Goal: Task Accomplishment & Management: Manage account settings

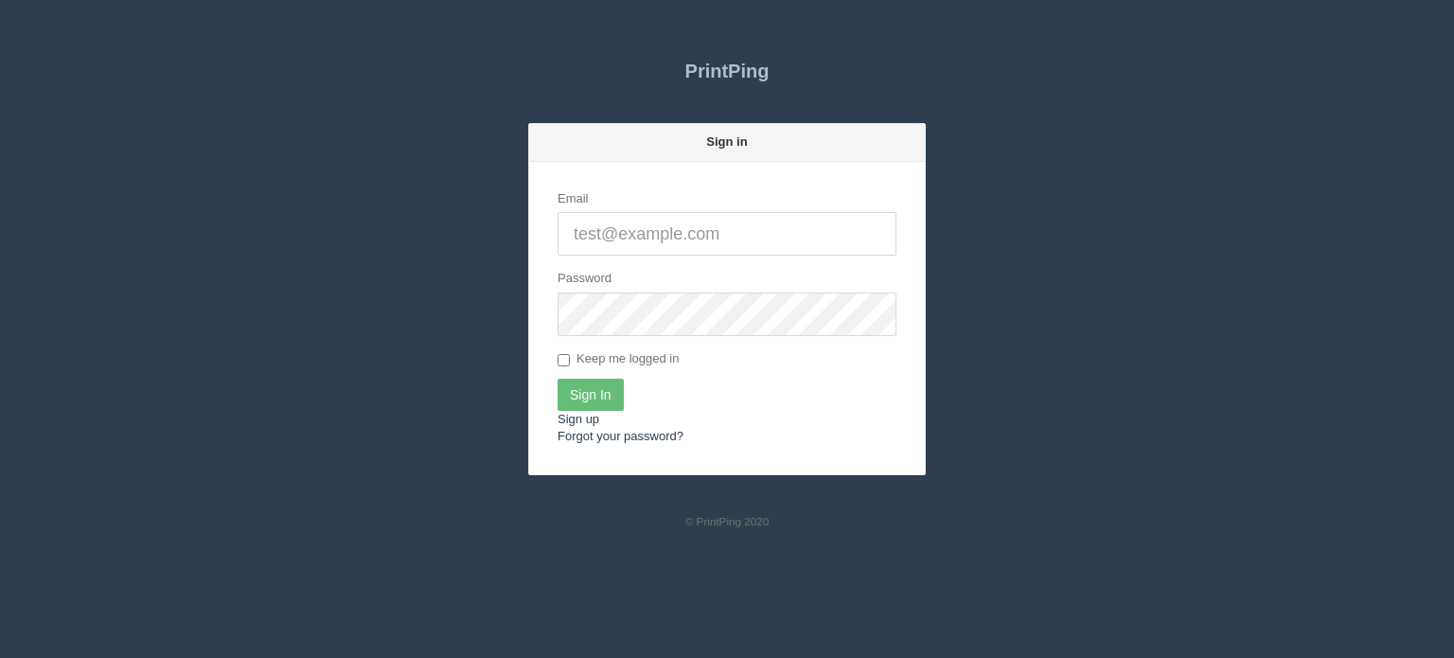
type input "[EMAIL_ADDRESS][DOMAIN_NAME]"
click at [588, 400] on input "Sign In" at bounding box center [591, 395] width 66 height 32
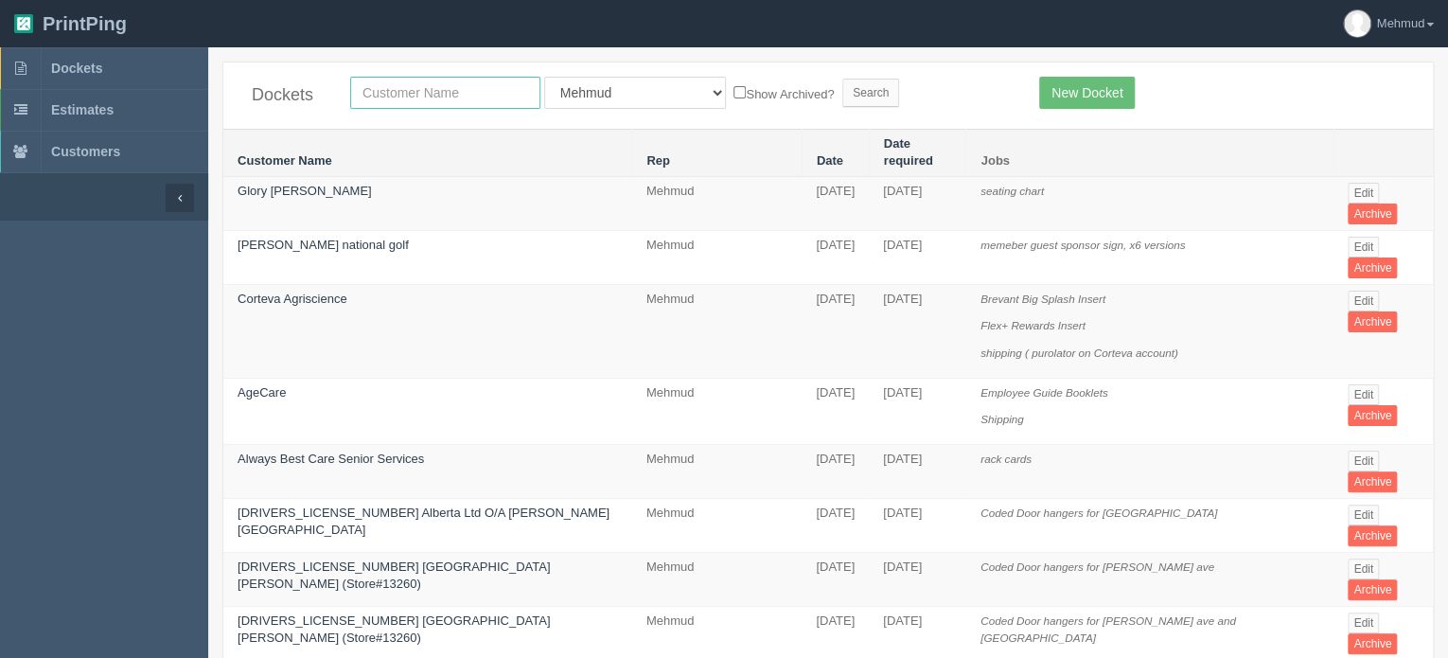
click at [393, 92] on input "text" at bounding box center [445, 93] width 190 height 32
type input "big sky"
click at [843, 100] on input "Search" at bounding box center [871, 93] width 57 height 28
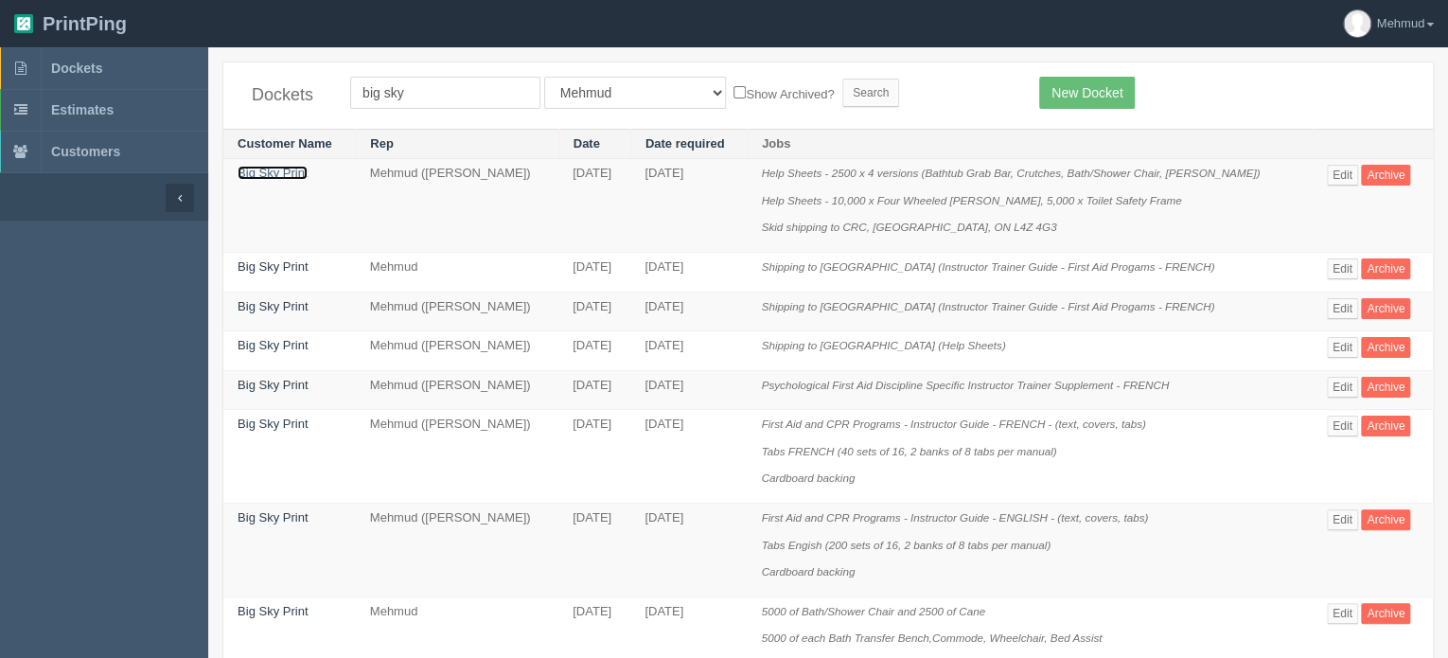
click at [291, 173] on link "Big Sky Print" at bounding box center [273, 173] width 70 height 14
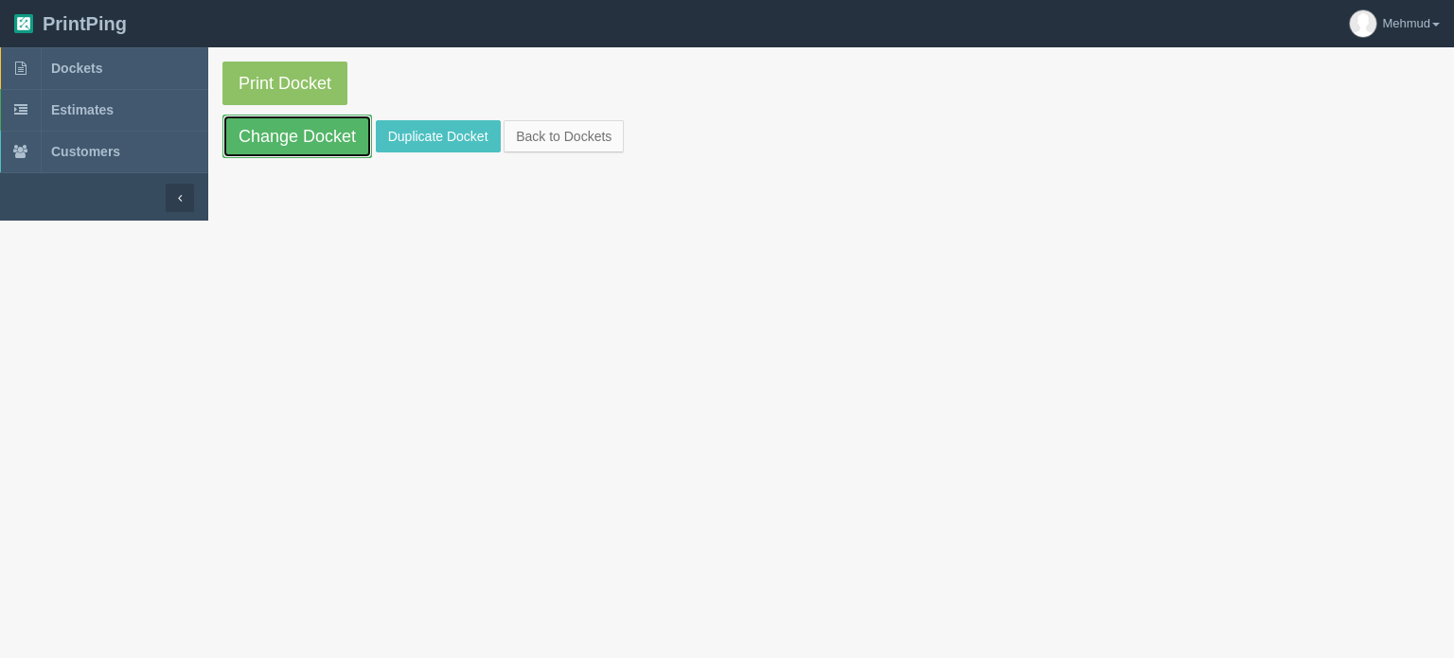
click at [271, 138] on link "Change Docket" at bounding box center [297, 137] width 150 height 44
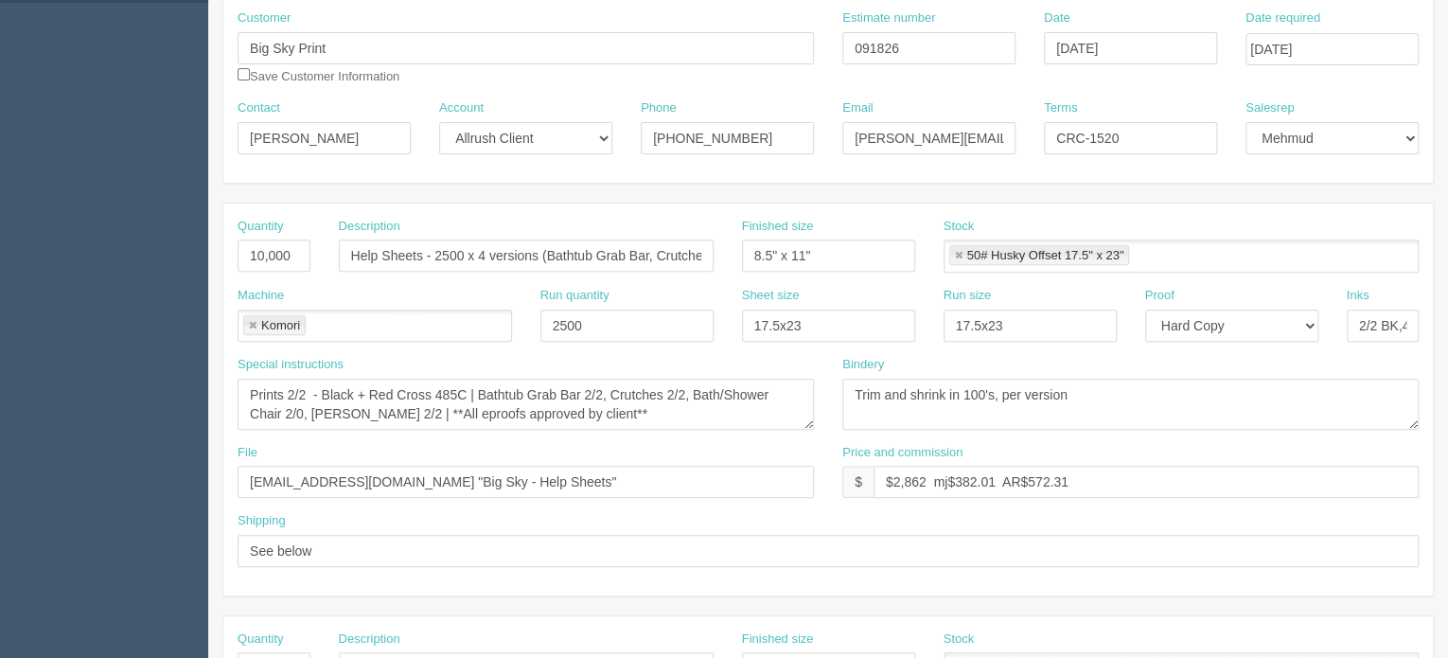
scroll to position [284, 0]
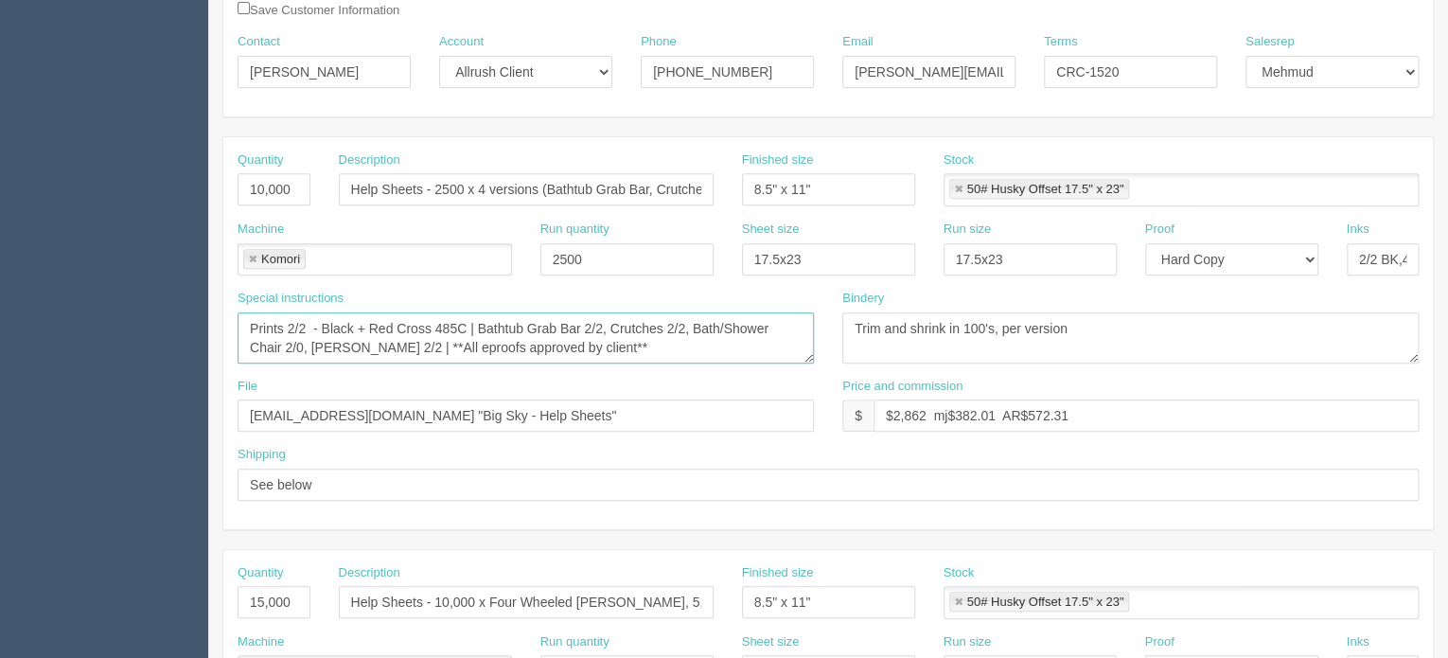
drag, startPoint x: 386, startPoint y: 342, endPoint x: 595, endPoint y: 359, distance: 209.0
click at [595, 359] on textarea "Prints 2/2 - Black + Red Cross 485C | Bathtub Grab Bar 2/2, Crutches 2/2, Bath/…" at bounding box center [526, 337] width 577 height 51
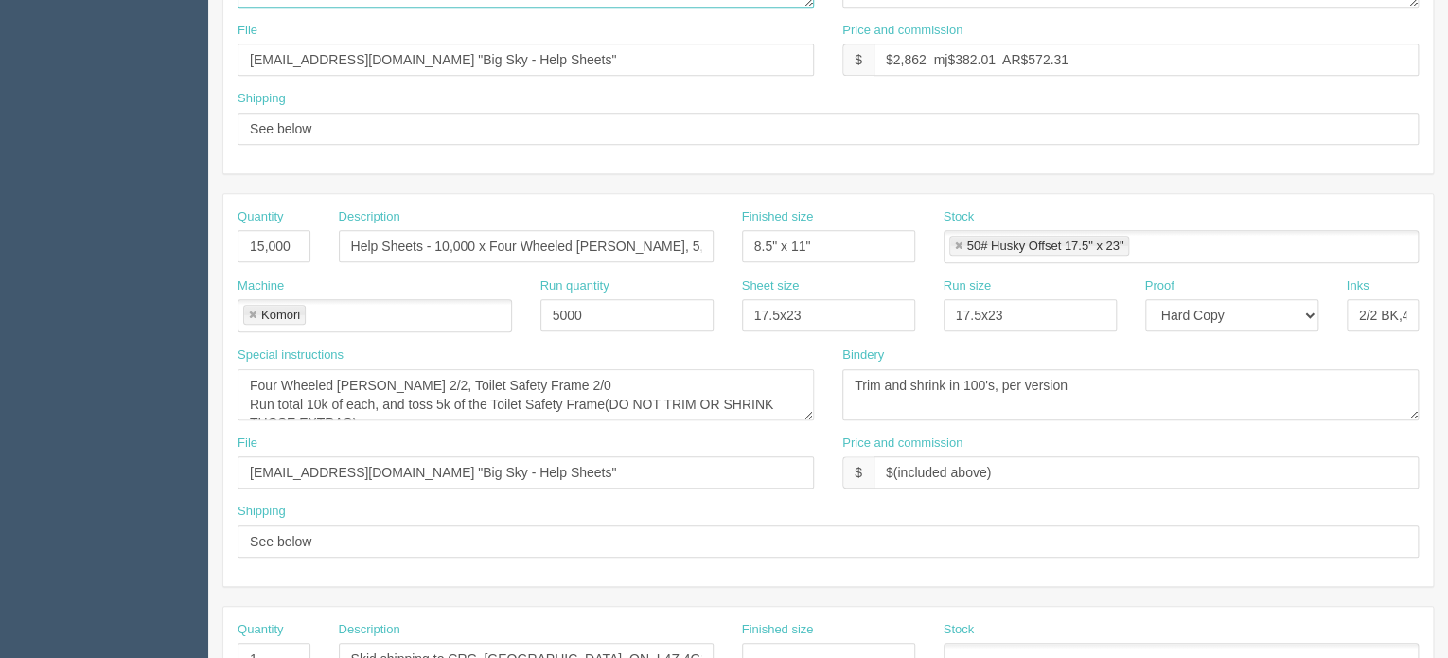
scroll to position [663, 0]
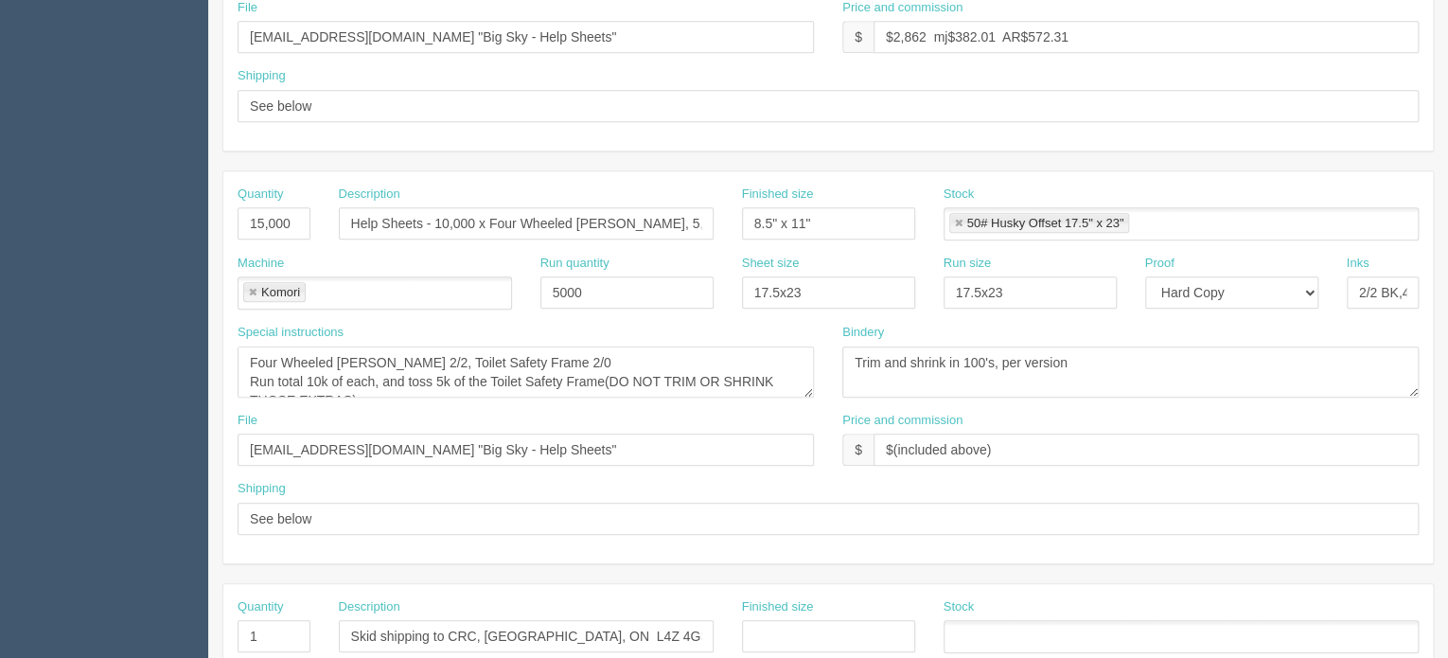
type textarea "Prints 2/2 - Black + Red Cross 485C | Bathtub Grab Bar 2/2, Crutches 2/2, Bath/…"
drag, startPoint x: 609, startPoint y: 374, endPoint x: 700, endPoint y: 393, distance: 92.8
click at [700, 393] on textarea "Four Wheeled Walker 2/2, Toilet Safety Frame 2/0 Run total 10k of each, and tos…" at bounding box center [526, 371] width 577 height 51
drag, startPoint x: 246, startPoint y: 359, endPoint x: 420, endPoint y: 406, distance: 180.5
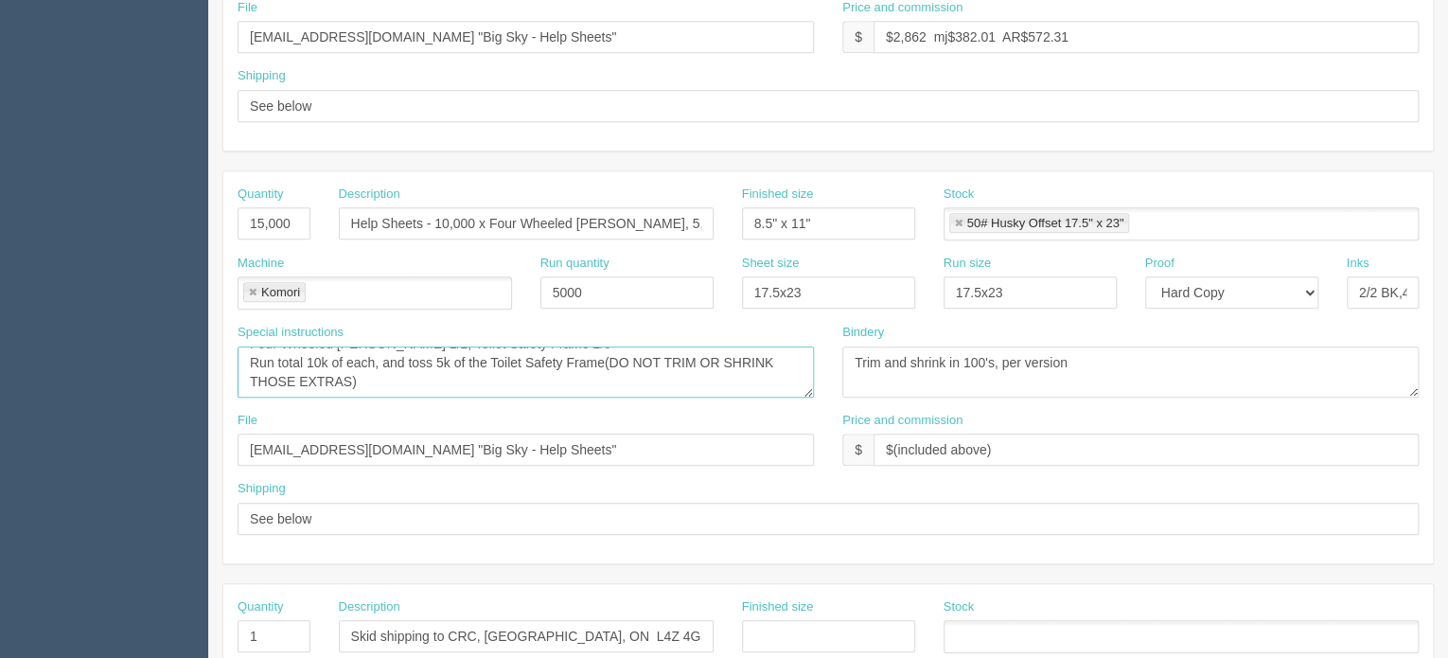
click at [420, 406] on div "Special instructions Four Wheeled Walker 2/2, Toilet Safety Frame 2/0 Run total…" at bounding box center [525, 368] width 605 height 88
click at [250, 355] on textarea "Four Wheeled Walker 2/2, Toilet Safety Frame 2/0 Run total 10k of each, and tos…" at bounding box center [526, 371] width 577 height 51
click at [435, 356] on textarea "Four Wheeled Walker 2/2, Toilet Safety Frame 2/0 Run total 10k of each, and tos…" at bounding box center [526, 371] width 577 height 51
click at [505, 378] on textarea "Four Wheeled Walker 2/2, Toilet Safety Frame 2/0 Run total 10k of each, and tos…" at bounding box center [526, 371] width 577 height 51
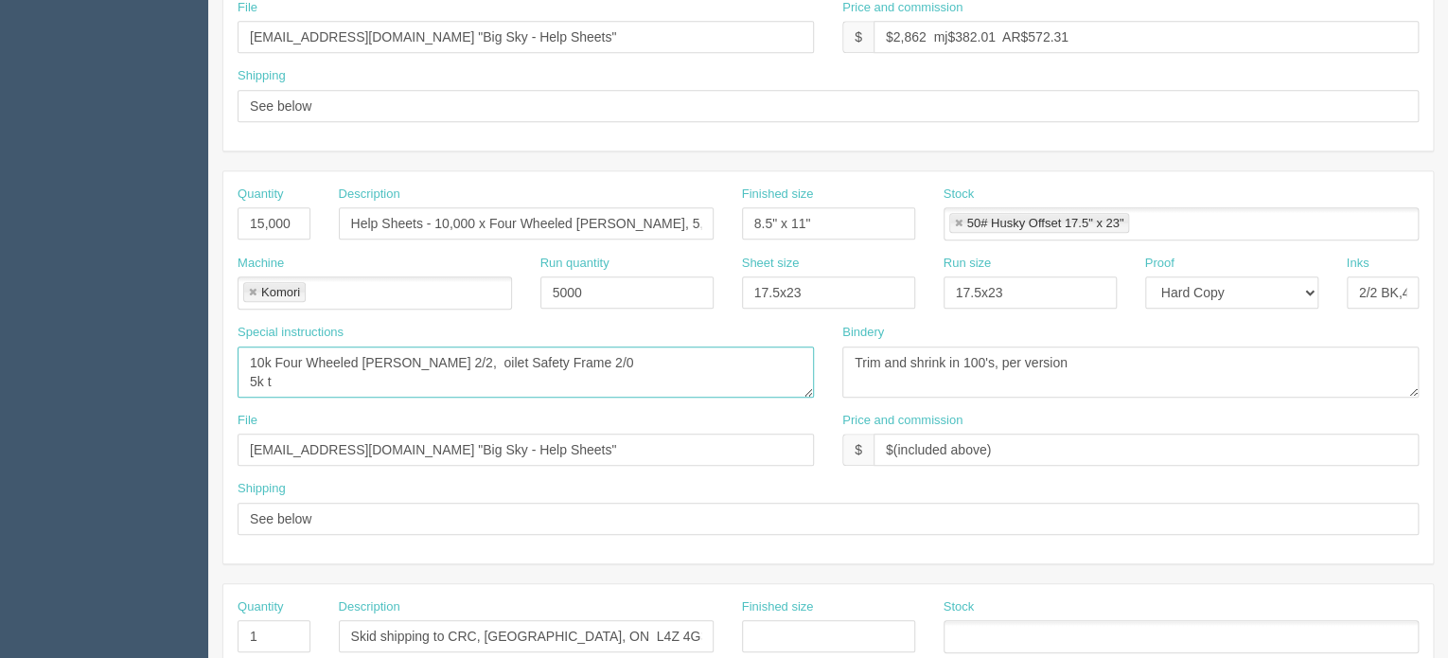
click at [439, 358] on textarea "Four Wheeled Walker 2/2, Toilet Safety Frame 2/0 Run total 10k of each, and tos…" at bounding box center [526, 371] width 577 height 51
click at [435, 358] on textarea "Four Wheeled Walker 2/2, Toilet Safety Frame 2/0 Run total 10k of each, and tos…" at bounding box center [526, 371] width 577 height 51
drag, startPoint x: 285, startPoint y: 374, endPoint x: 201, endPoint y: 374, distance: 84.3
click at [203, 375] on section "Dockets Estimates Customers" at bounding box center [724, 221] width 1448 height 1672
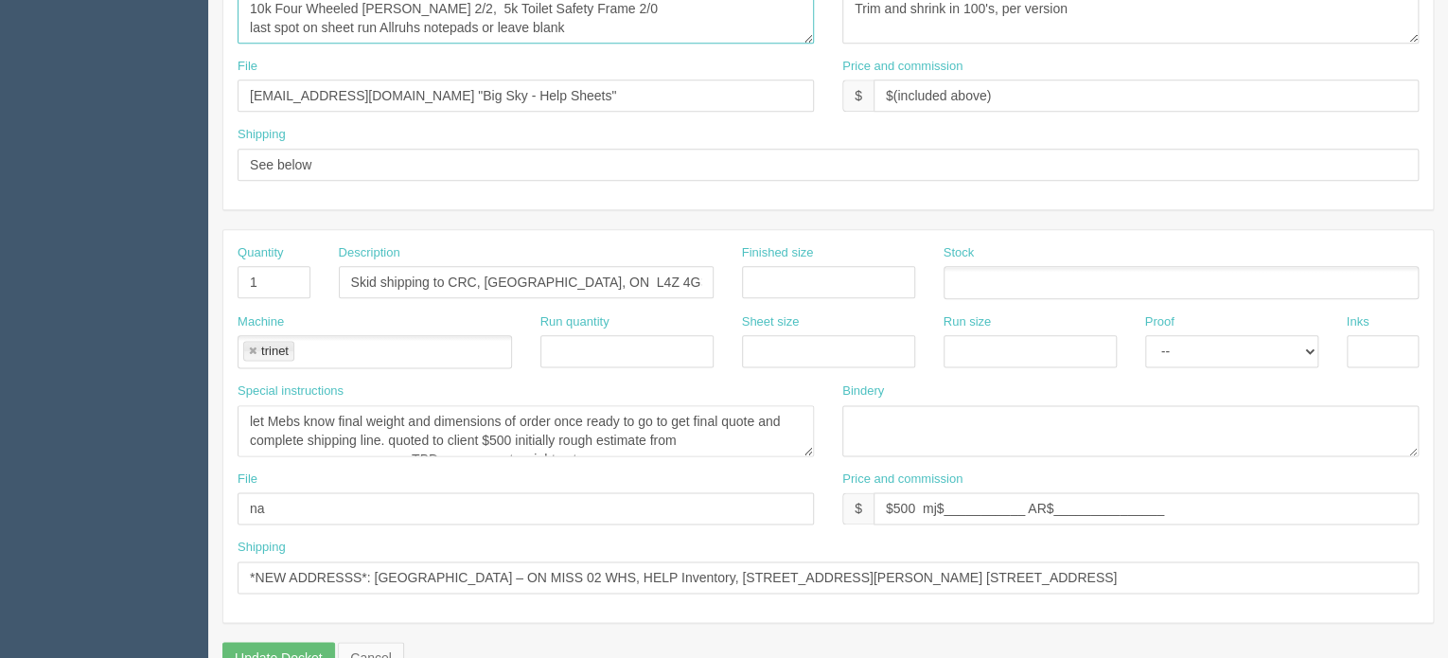
scroll to position [1041, 0]
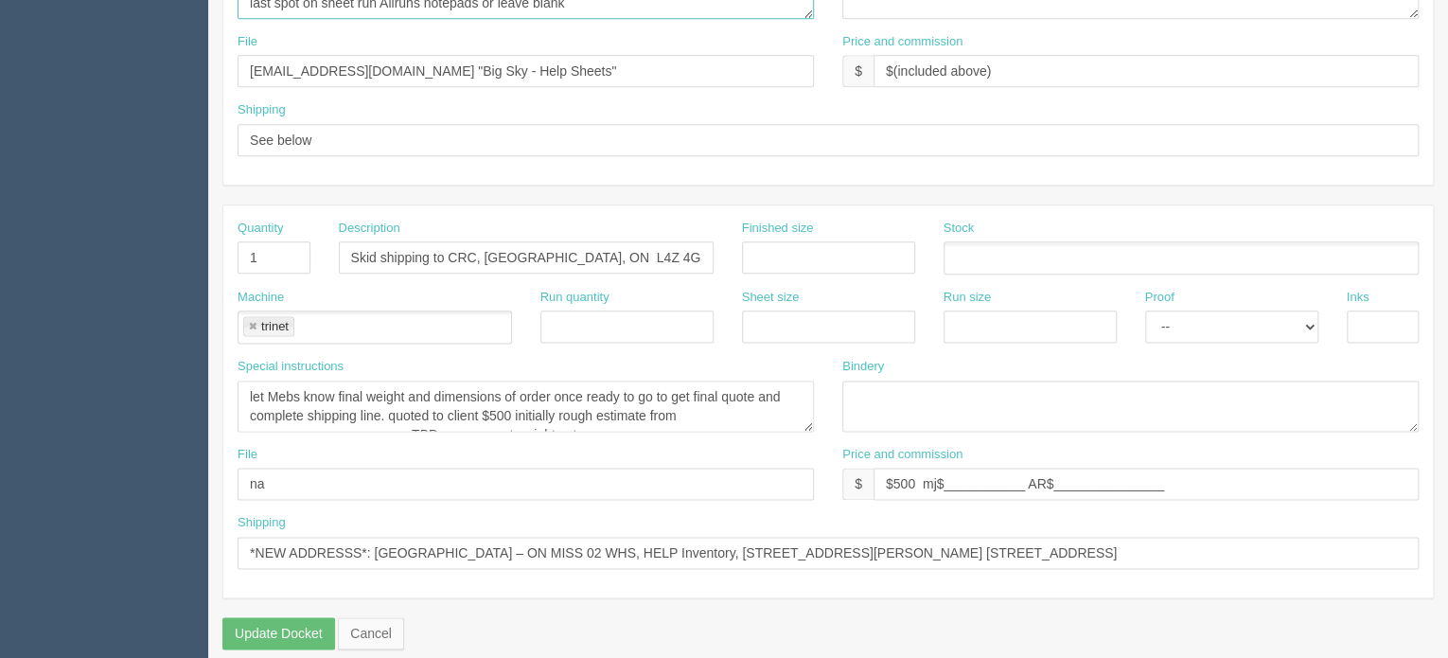
type textarea "10k Four Wheeled Walker 2/2, 5k Toilet Safety Frame 2/0 last spot on sheet run …"
drag, startPoint x: 267, startPoint y: 251, endPoint x: 214, endPoint y: 250, distance: 53.0
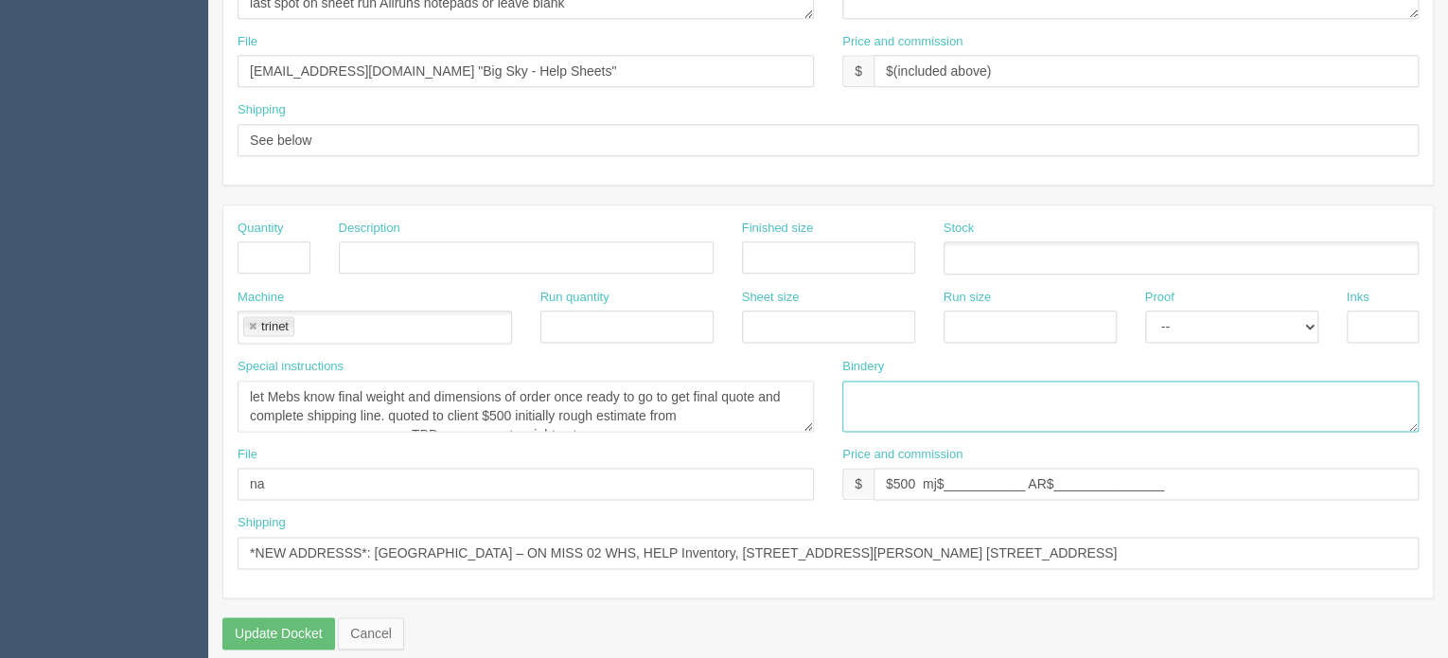
click at [253, 321] on link at bounding box center [252, 327] width 11 height 12
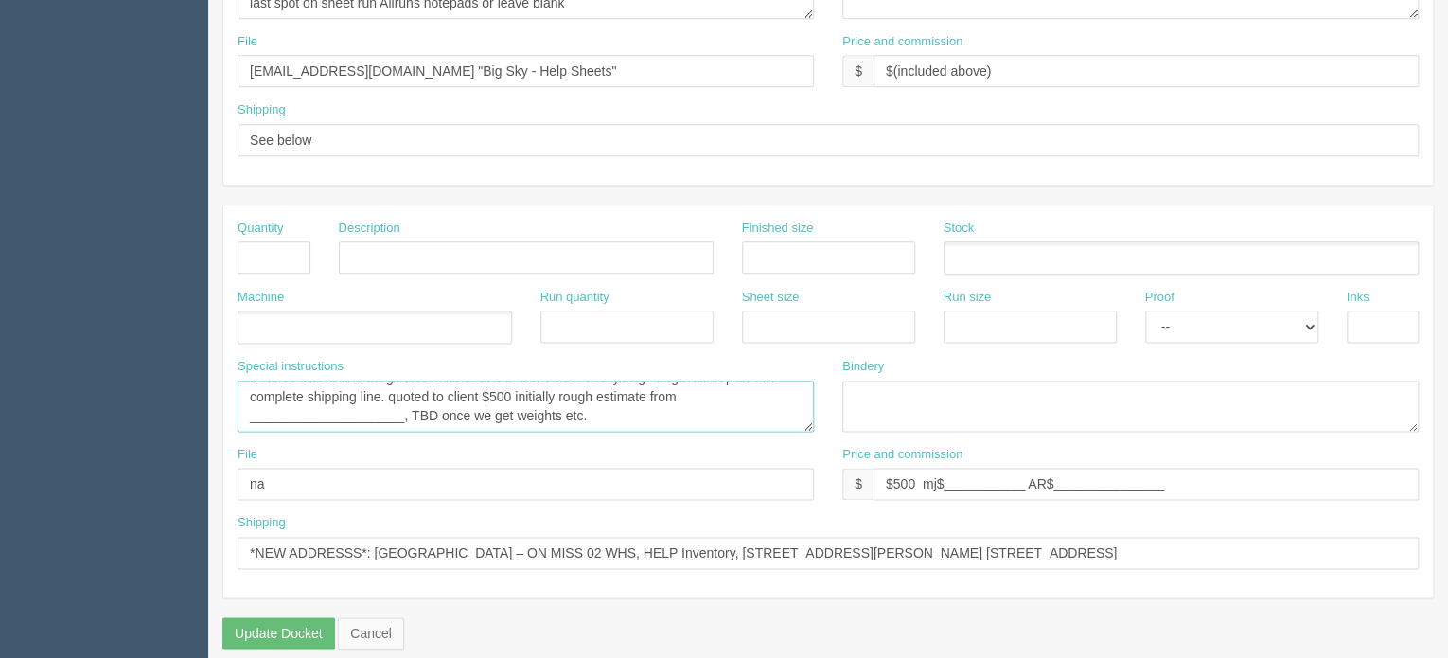
drag, startPoint x: 243, startPoint y: 383, endPoint x: 963, endPoint y: 538, distance: 735.8
click at [963, 538] on div "Quantity Description Finished size Stock Machine Run quantity Sheet size Run si…" at bounding box center [828, 401] width 1210 height 392
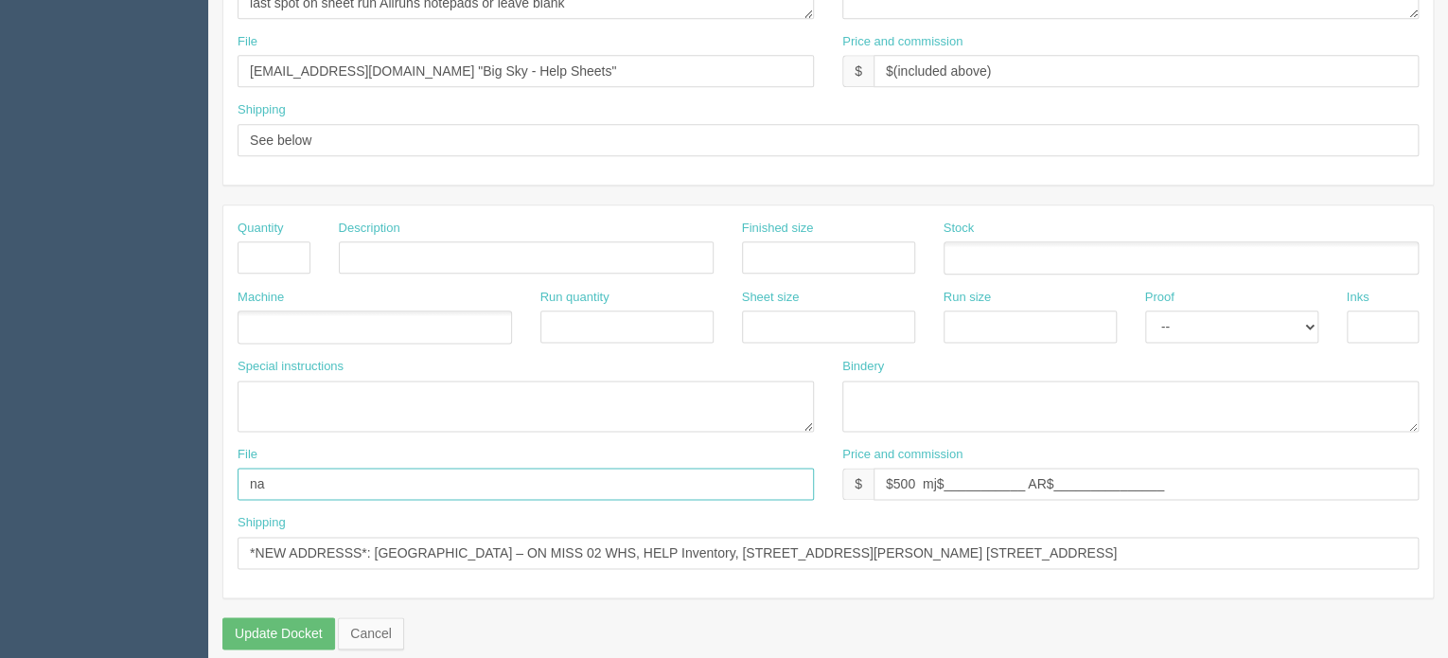
drag, startPoint x: 257, startPoint y: 475, endPoint x: 138, endPoint y: 471, distance: 119.3
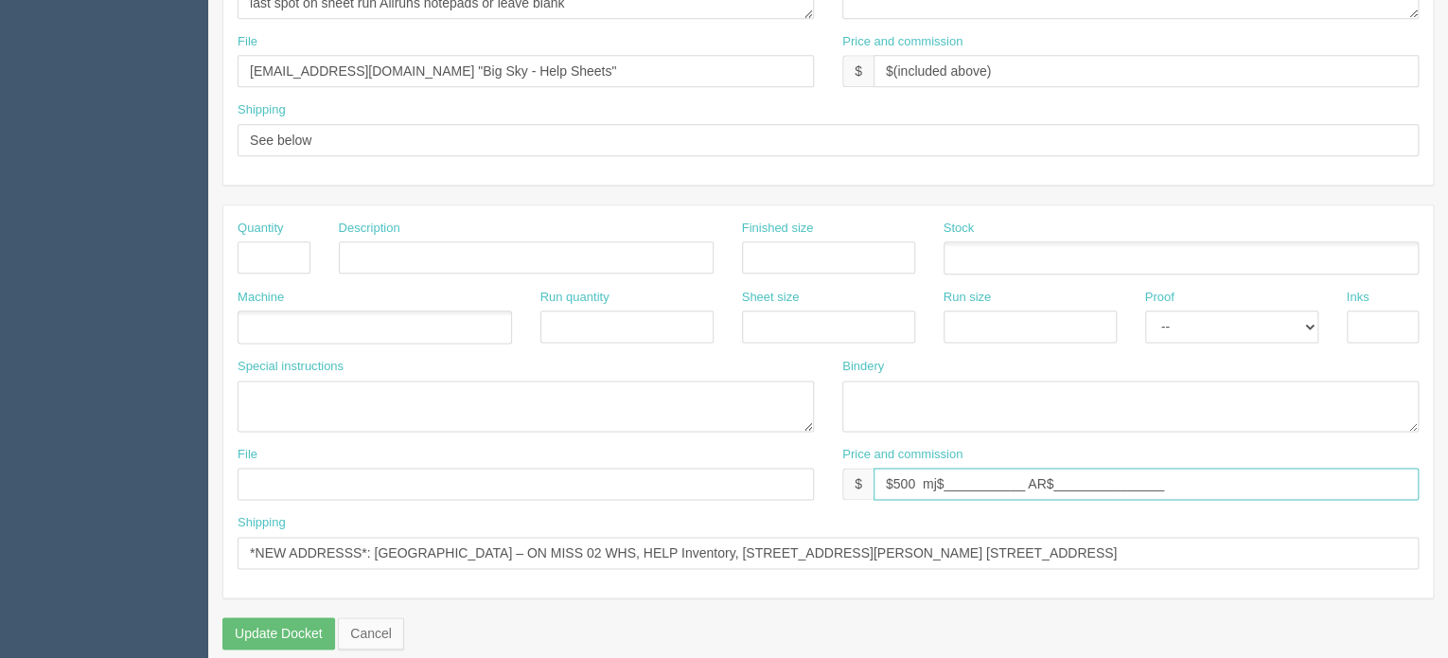
drag, startPoint x: 1183, startPoint y: 476, endPoint x: 678, endPoint y: 454, distance: 506.0
click at [678, 454] on div "File Price and commission $ $500 mj$___________ AR$_______________" at bounding box center [828, 480] width 1210 height 69
drag, startPoint x: 1084, startPoint y: 535, endPoint x: 67, endPoint y: 507, distance: 1017.1
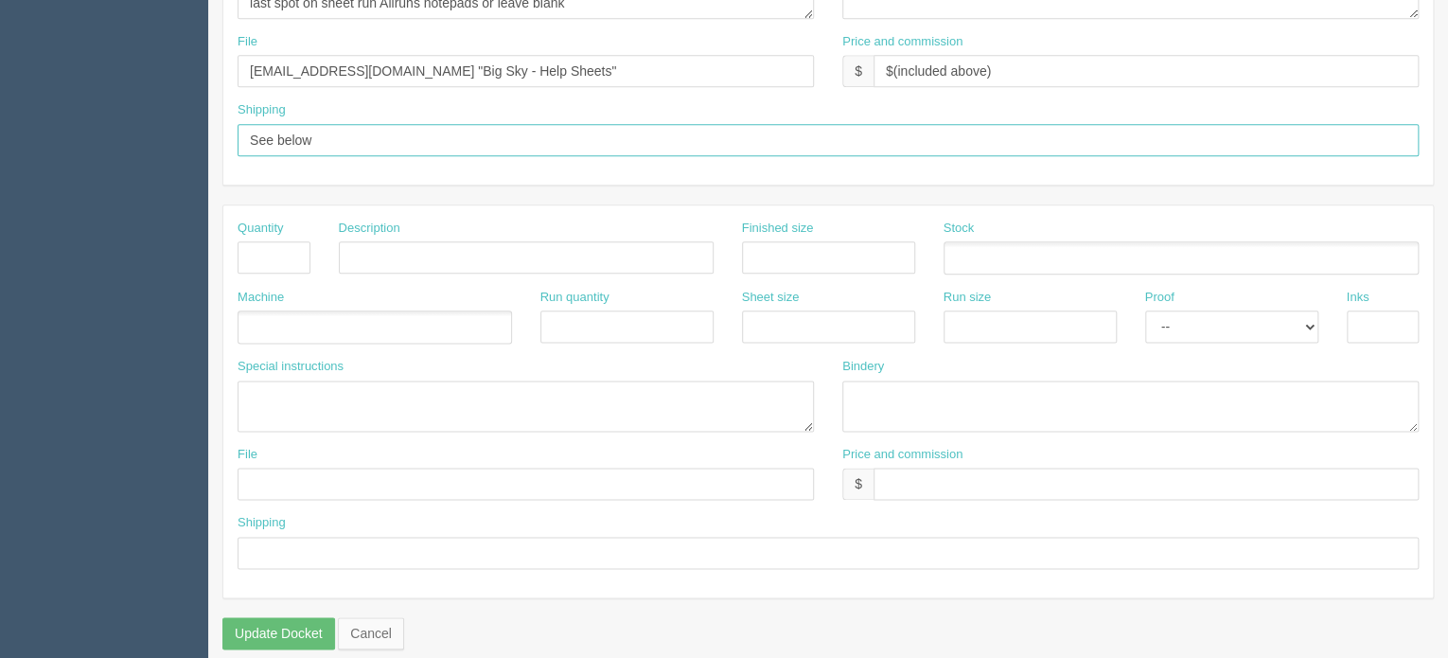
drag, startPoint x: 214, startPoint y: 125, endPoint x: 166, endPoint y: 116, distance: 49.0
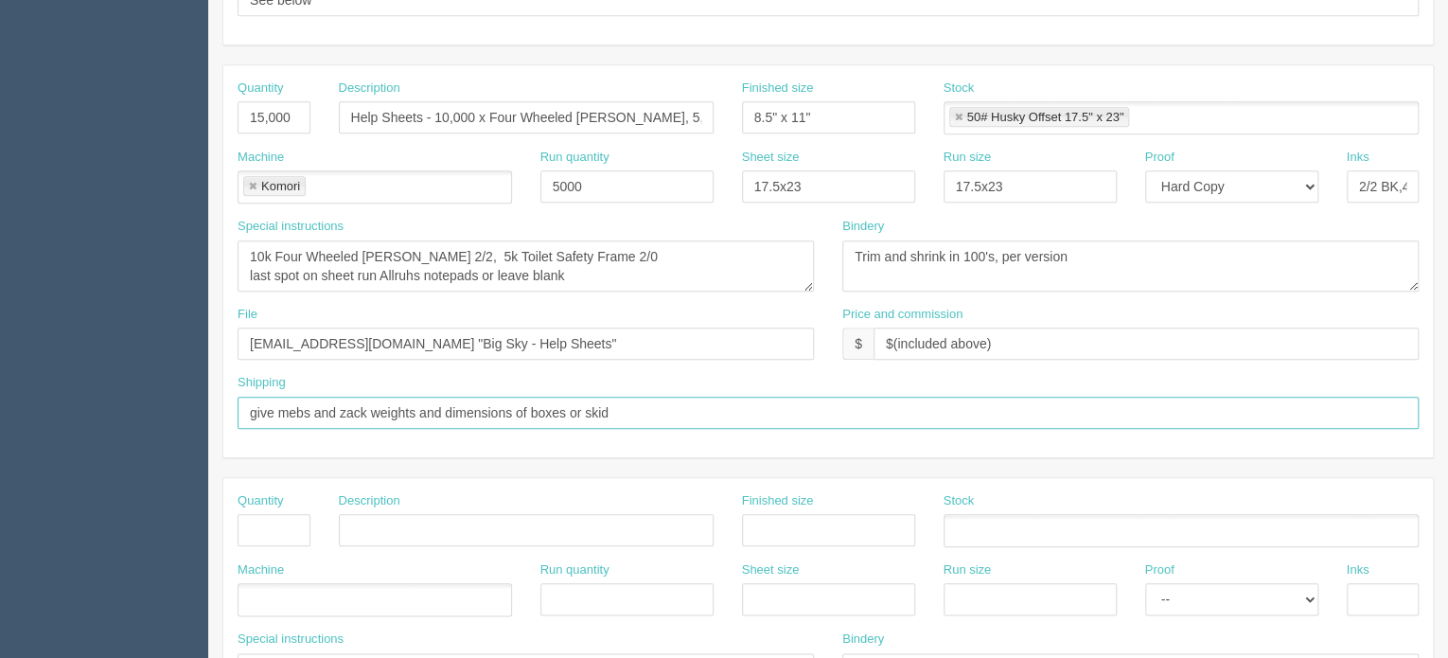
scroll to position [663, 0]
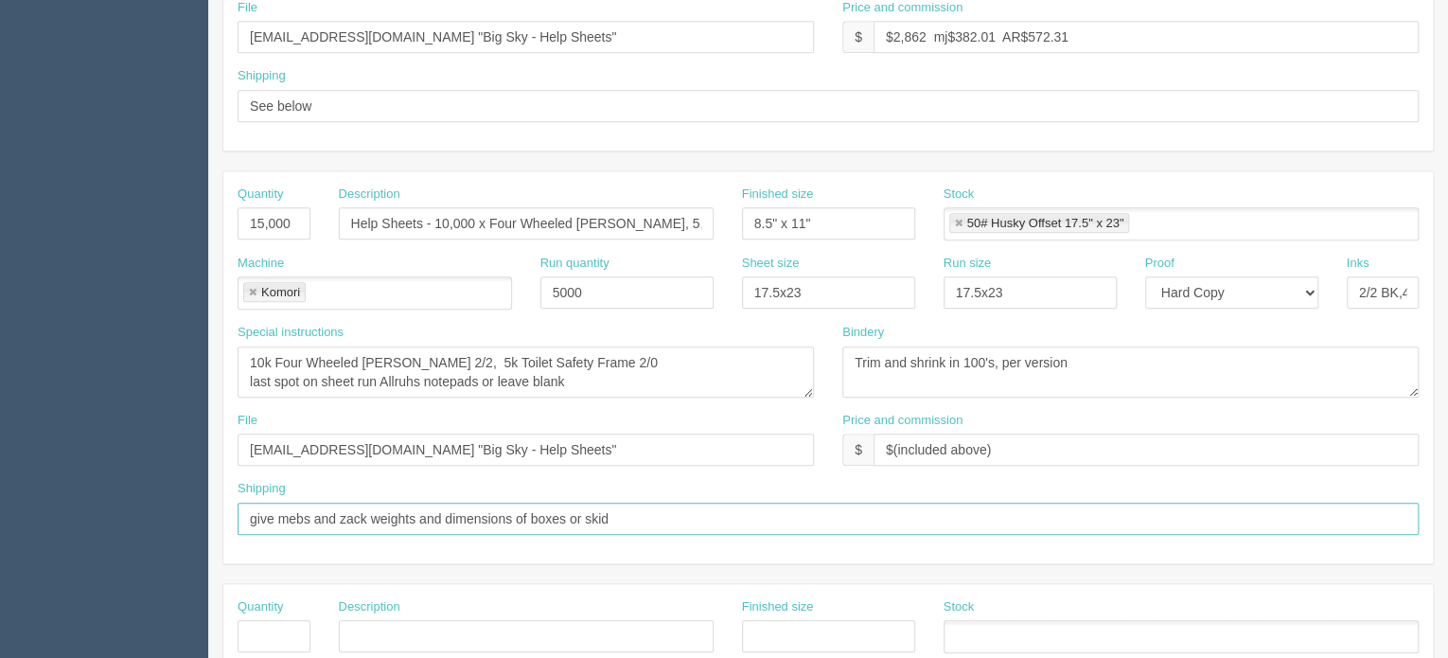
drag, startPoint x: 620, startPoint y: 510, endPoint x: 221, endPoint y: 488, distance: 400.1
click at [221, 488] on section "Edit Docket Update Docket Customer Information Customer Big Sky Print Save Cust…" at bounding box center [828, 221] width 1240 height 1672
type input "give mebs and zack weights and dimensions of boxes or skid"
drag, startPoint x: 318, startPoint y: 105, endPoint x: 67, endPoint y: 78, distance: 252.4
click at [67, 78] on section "Dockets Estimates Customers" at bounding box center [724, 221] width 1448 height 1672
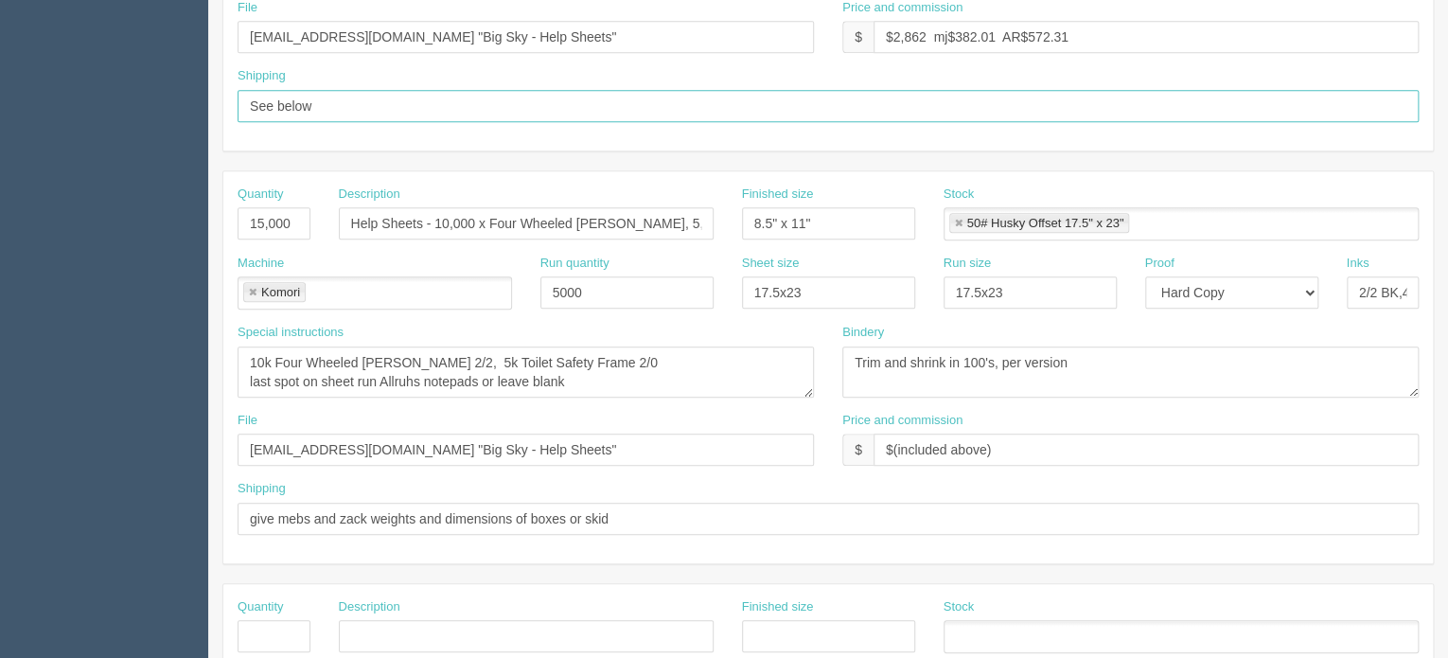
paste input "give mebs and zack weights and dimensions of boxes or skid"
drag, startPoint x: 566, startPoint y: 101, endPoint x: 638, endPoint y: 104, distance: 72.0
click at [638, 104] on input "give mebs and zack weights and dimensions of boxes or skid" at bounding box center [828, 106] width 1181 height 32
type input "give mebs and zack weights and dimensions of boxes"
drag, startPoint x: 569, startPoint y: 519, endPoint x: 808, endPoint y: 567, distance: 243.4
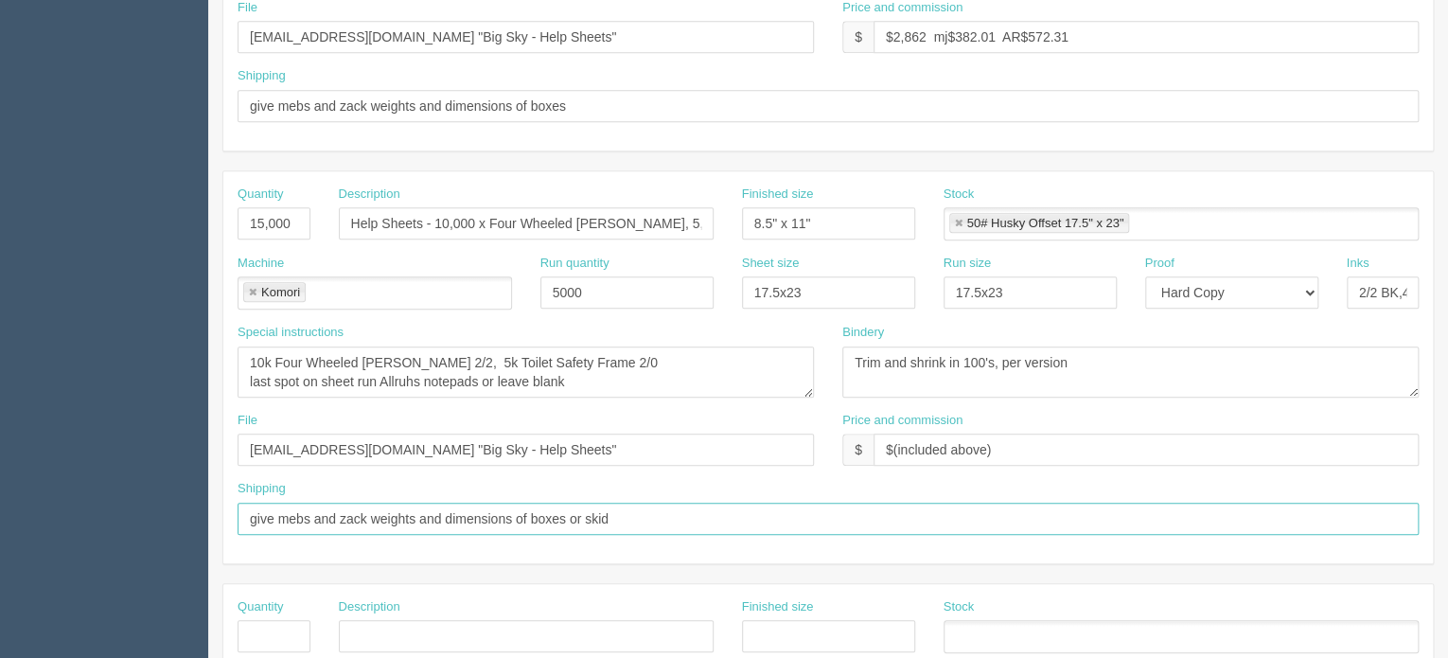
click at [808, 567] on div "Quantity 10,000 Description Help Sheets - 2500 x 4 versions (Bathtub Grab Bar, …" at bounding box center [828, 367] width 1212 height 1219
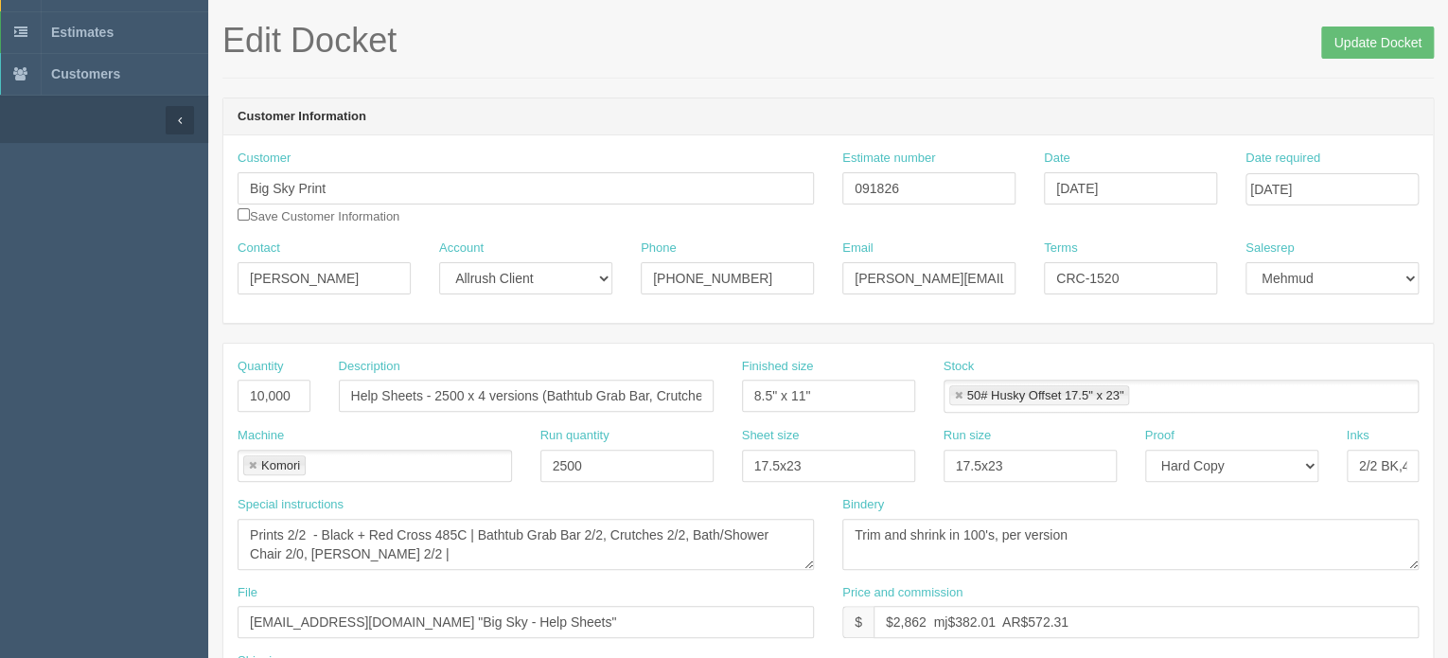
scroll to position [0, 0]
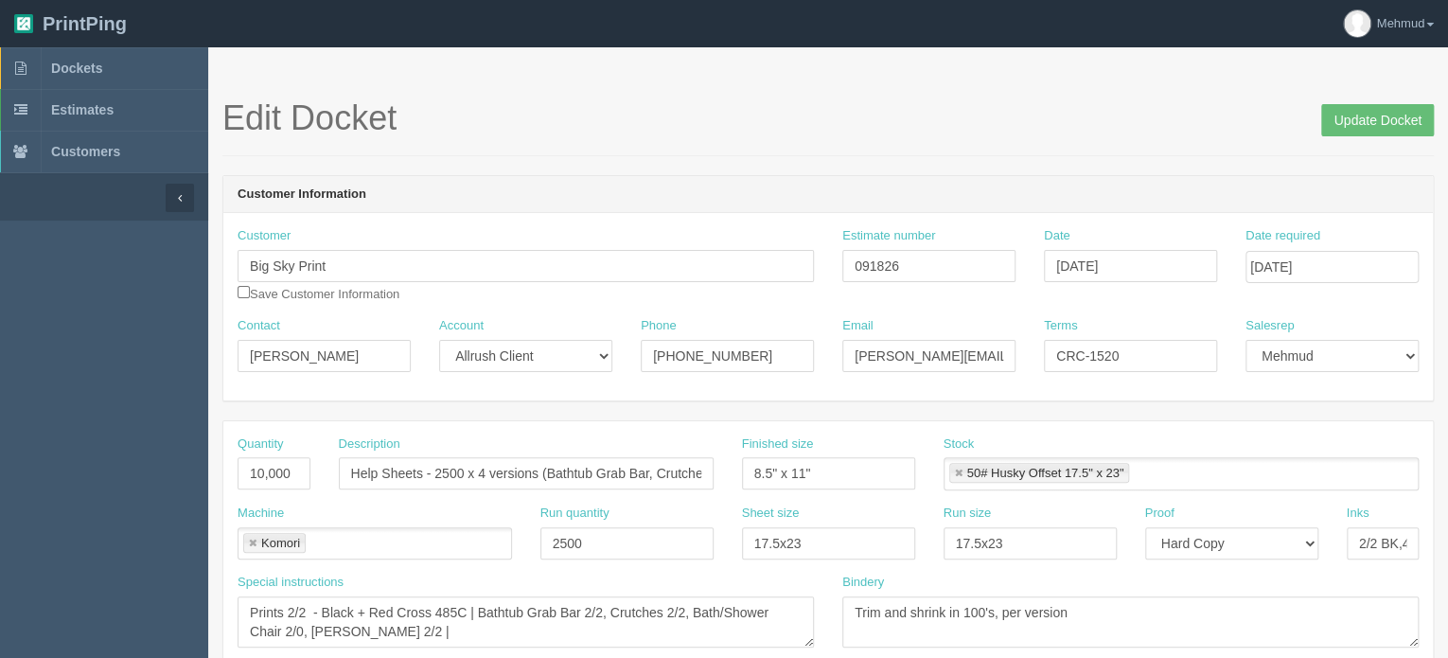
type input "give mebs and zack weights and dimensions of boxes"
click at [1340, 114] on input "Update Docket" at bounding box center [1378, 120] width 113 height 32
click at [64, 62] on span "Dockets" at bounding box center [76, 68] width 51 height 15
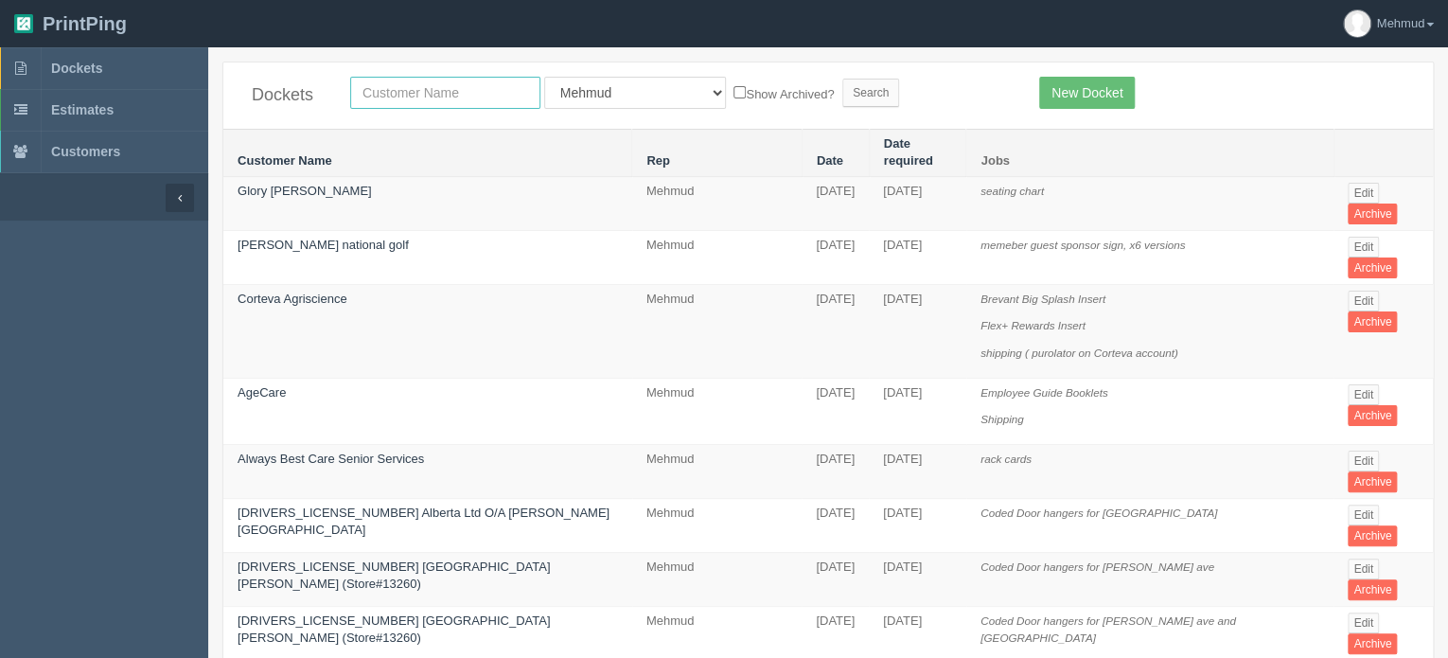
click at [411, 102] on input "text" at bounding box center [445, 93] width 190 height 32
type input "big"
click at [843, 89] on input "Search" at bounding box center [871, 93] width 57 height 28
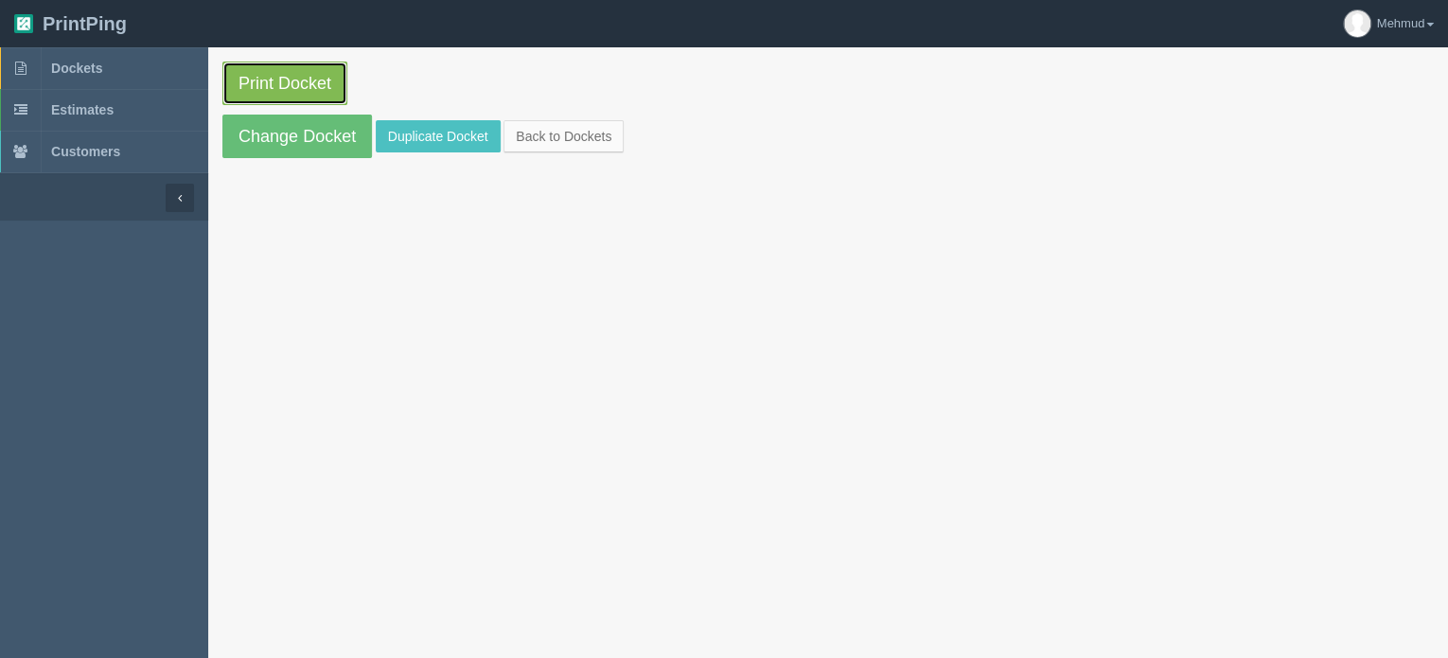
click at [292, 88] on link "Print Docket" at bounding box center [284, 84] width 125 height 44
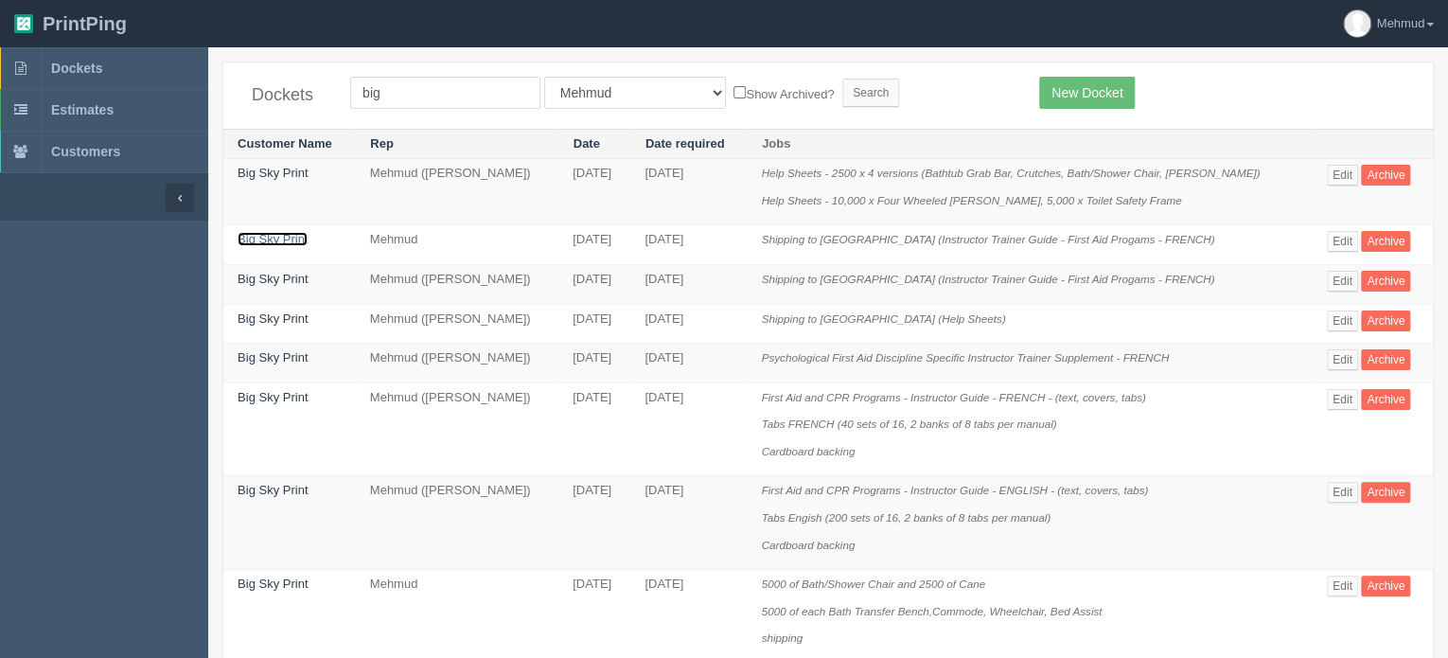
click at [288, 233] on link "Big Sky Print" at bounding box center [273, 239] width 70 height 14
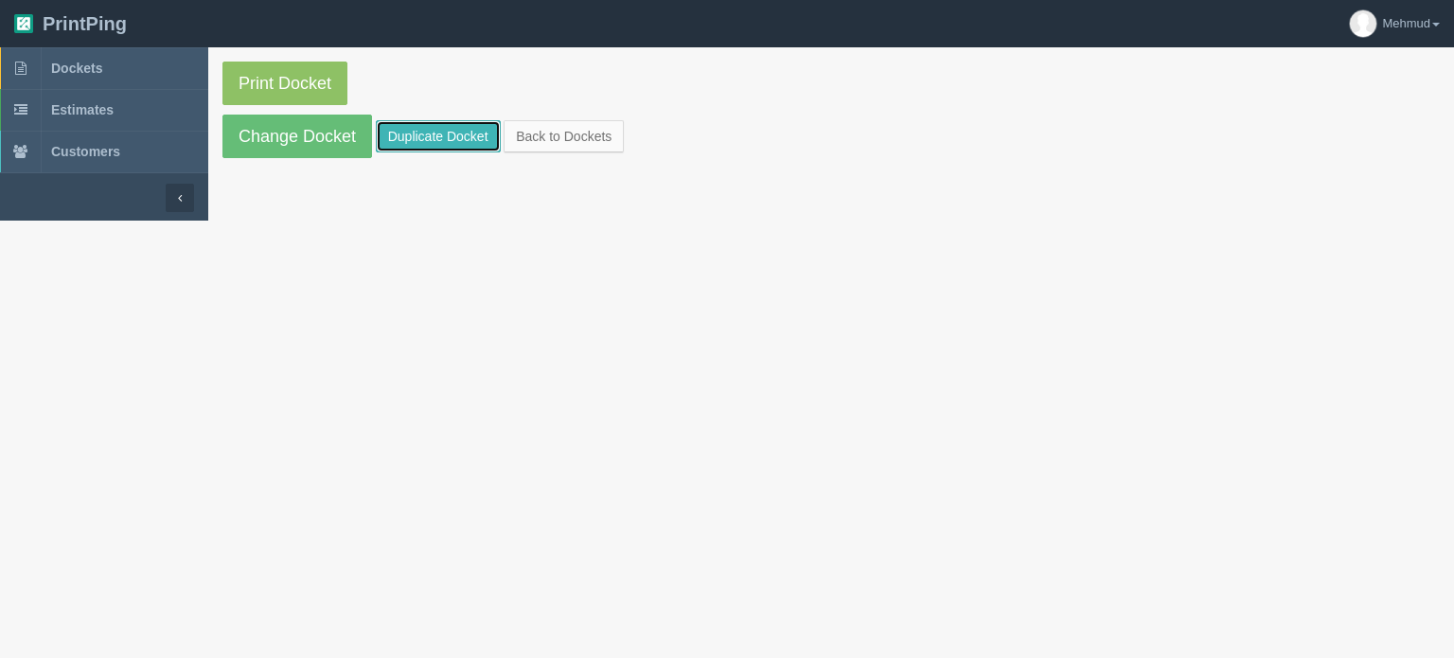
click at [477, 147] on link "Duplicate Docket" at bounding box center [438, 136] width 125 height 32
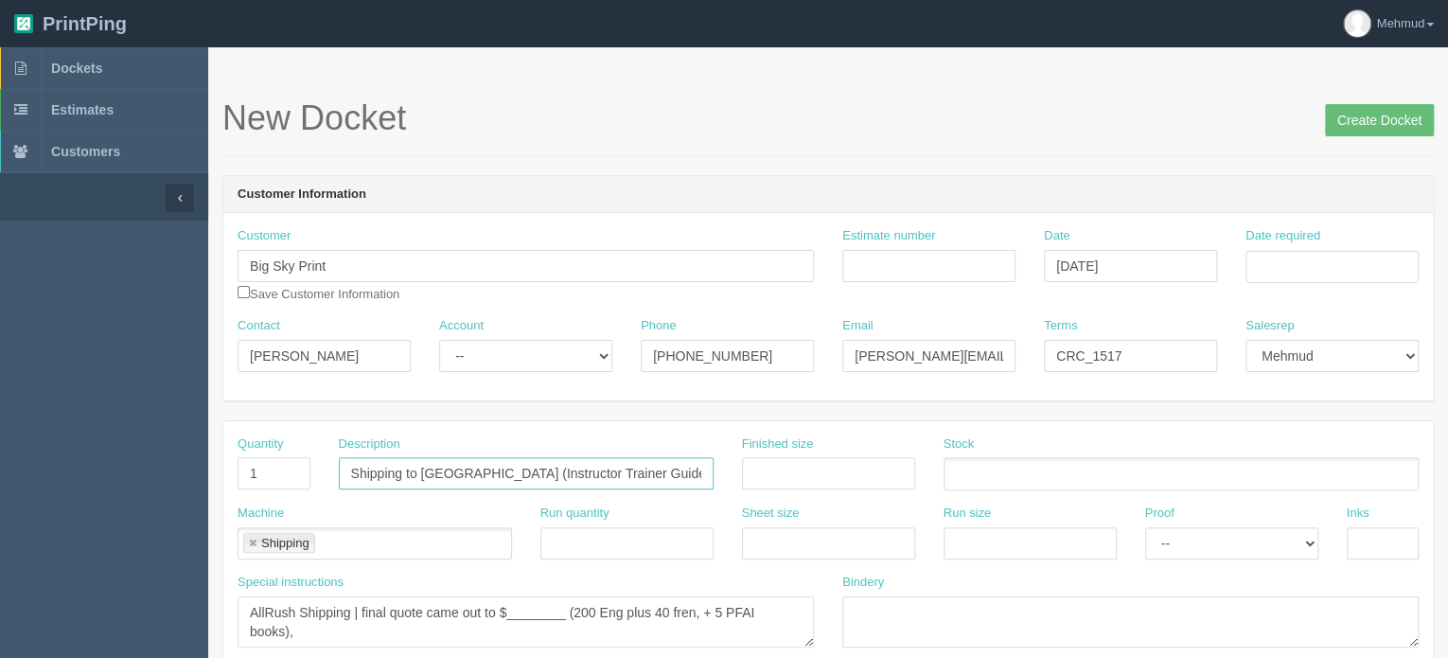
scroll to position [0, 127]
drag, startPoint x: 503, startPoint y: 468, endPoint x: 843, endPoint y: 488, distance: 341.4
click at [843, 488] on div "Quantity 1 Description Shipping to Mississauga (Instructor Trainer Guide - Firs…" at bounding box center [828, 469] width 1210 height 69
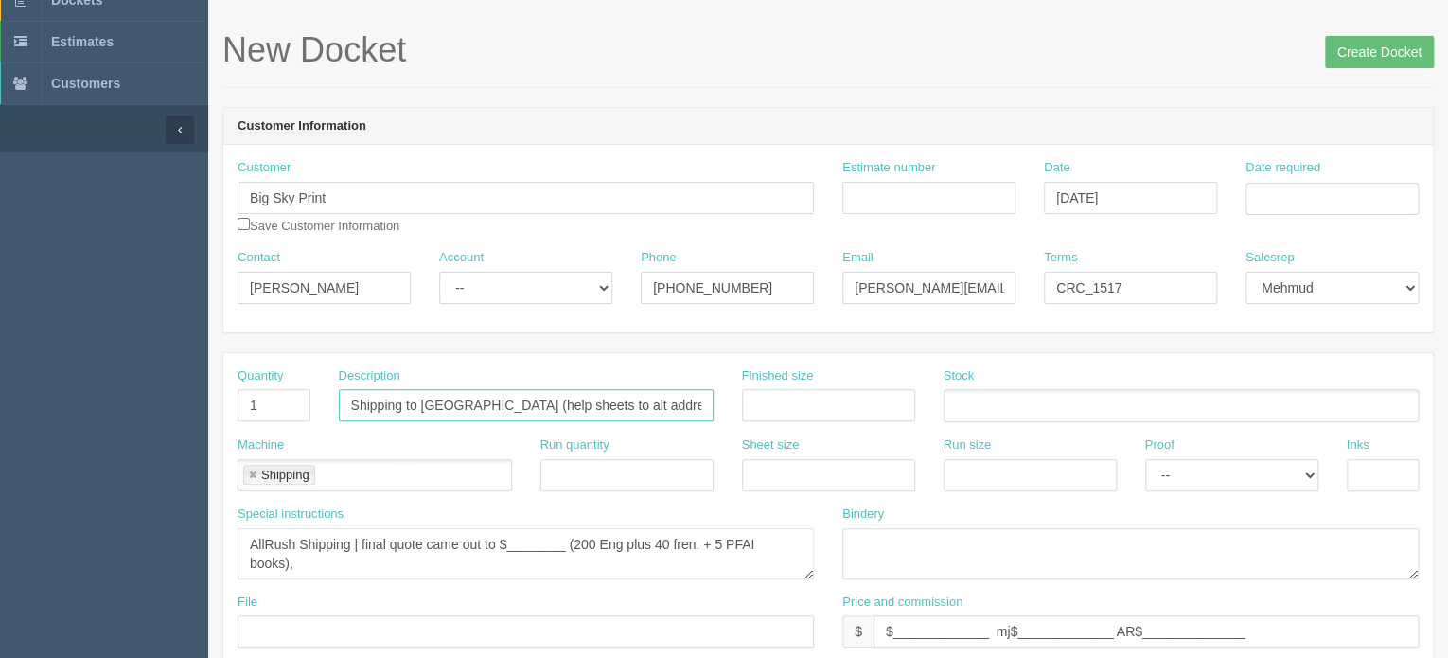
scroll to position [189, 0]
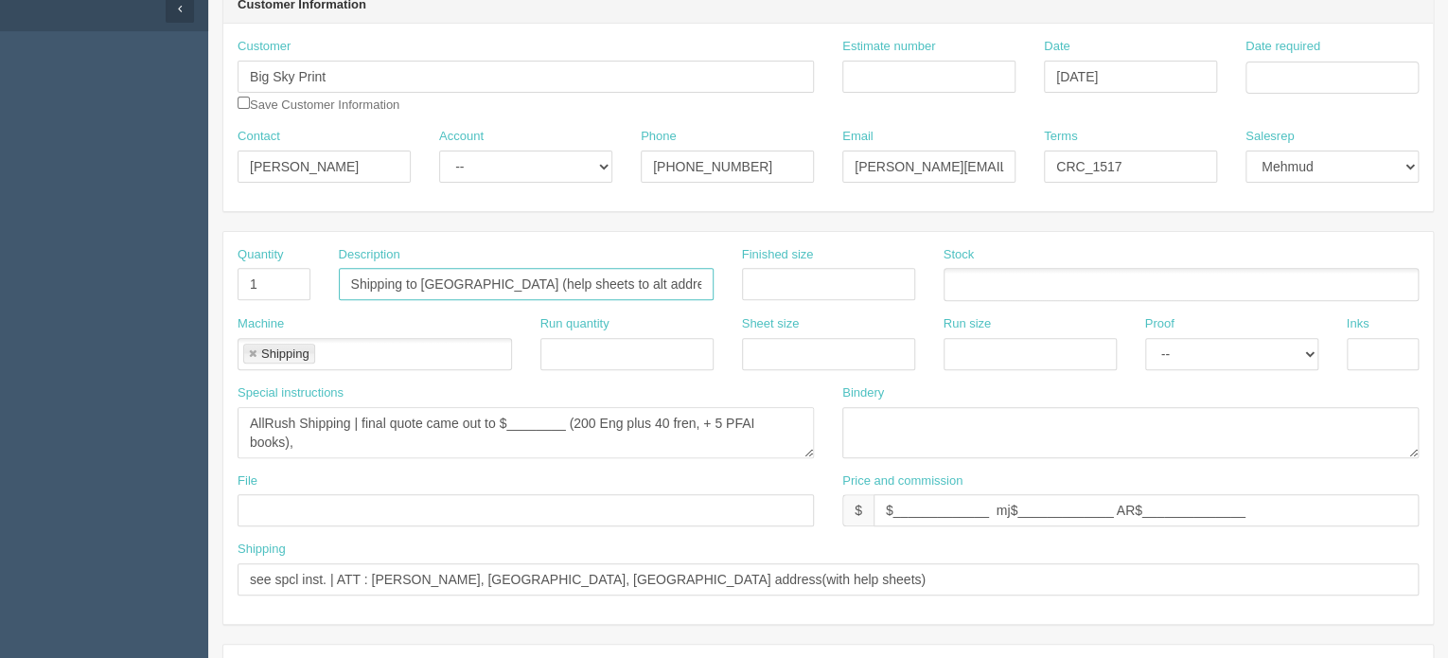
type input "Shipping to Mississauga (help sheets to alt address)"
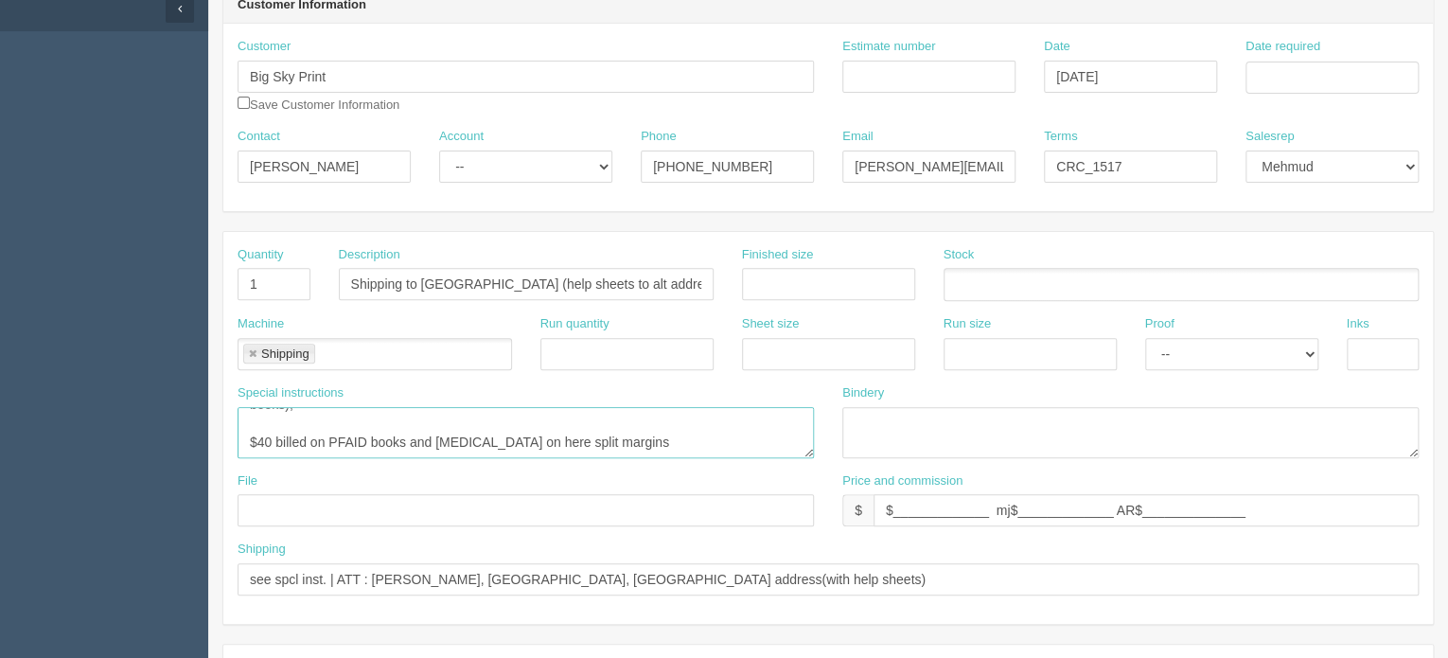
drag, startPoint x: 249, startPoint y: 416, endPoint x: 678, endPoint y: 461, distance: 431.2
click at [678, 461] on div "Special instructions AllRush Shipping | final quote came out to $________ (200 …" at bounding box center [525, 428] width 605 height 88
click at [383, 434] on textarea "AllRush Shipping | final quote came out to $________ (200 Eng plus 40 fren, + 5…" at bounding box center [526, 432] width 577 height 51
click at [435, 435] on textarea "AllRush Shipping | final quote came out to $________ (200 Eng plus 40 fren, + 5…" at bounding box center [526, 432] width 577 height 51
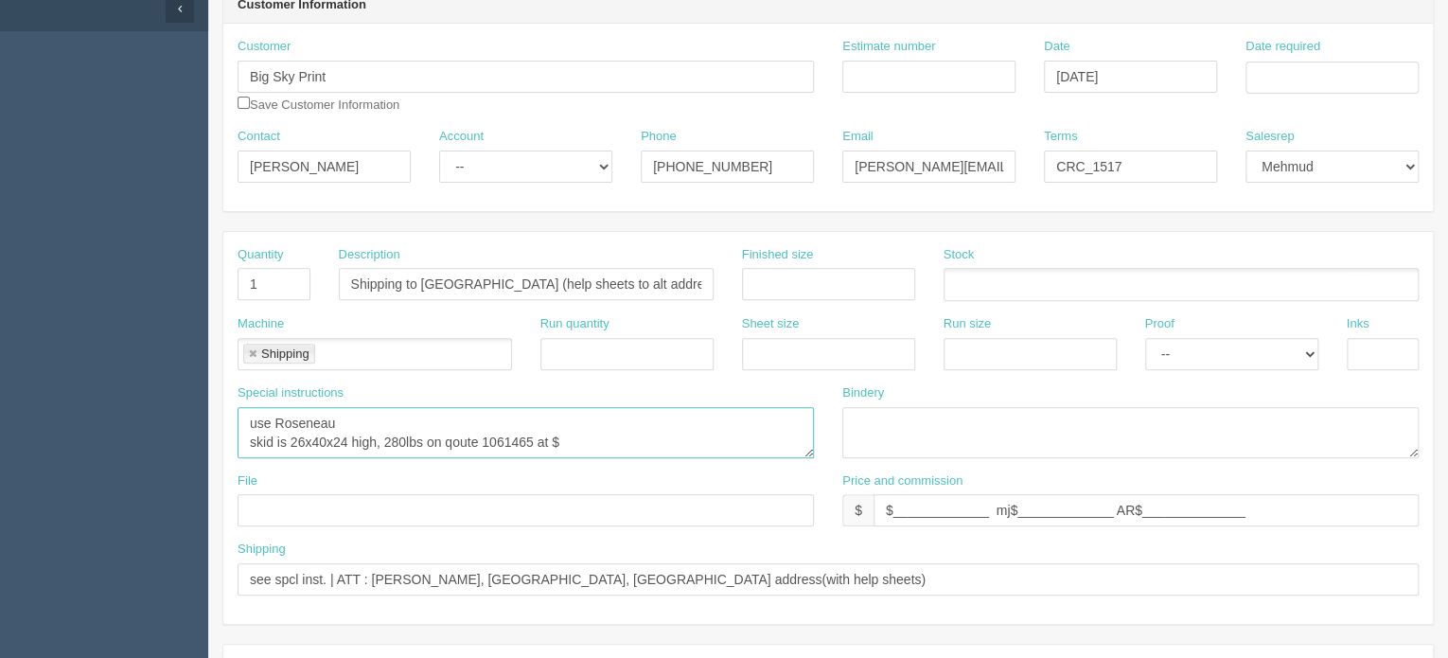
click at [567, 435] on textarea "AllRush Shipping | final quote came out to $________ (200 Eng plus 40 fren, + 5…" at bounding box center [526, 432] width 577 height 51
type textarea "use Roseneau skid is 26x40x24 high, 280lbs on qoute 1061465 at $252.37"
drag, startPoint x: 992, startPoint y: 508, endPoint x: 892, endPoint y: 515, distance: 100.6
click at [893, 515] on input "$_____________ mj$_____________ AR$______________" at bounding box center [1146, 510] width 545 height 32
drag, startPoint x: 1038, startPoint y: 508, endPoint x: 954, endPoint y: 514, distance: 83.5
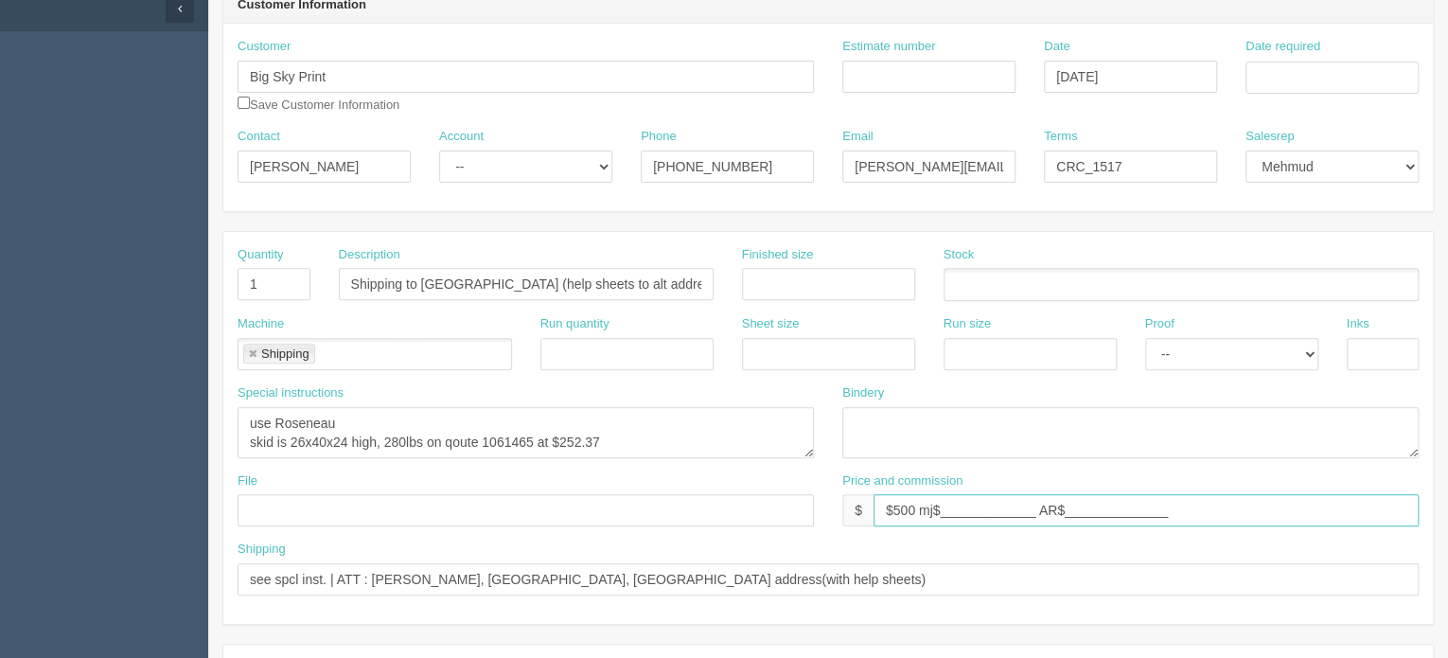
click at [954, 514] on input "$500 mj$_____________ AR$______________" at bounding box center [1146, 510] width 545 height 32
click at [940, 506] on input "$500 mj$ AR$______________" at bounding box center [1146, 510] width 545 height 32
drag, startPoint x: 1125, startPoint y: 510, endPoint x: 1015, endPoint y: 514, distance: 109.9
click at [1015, 514] on input "$500 mj$123.80 AR$______________" at bounding box center [1146, 510] width 545 height 32
click at [982, 509] on input "$500 mj$123.80 AR$123.82" at bounding box center [1146, 510] width 545 height 32
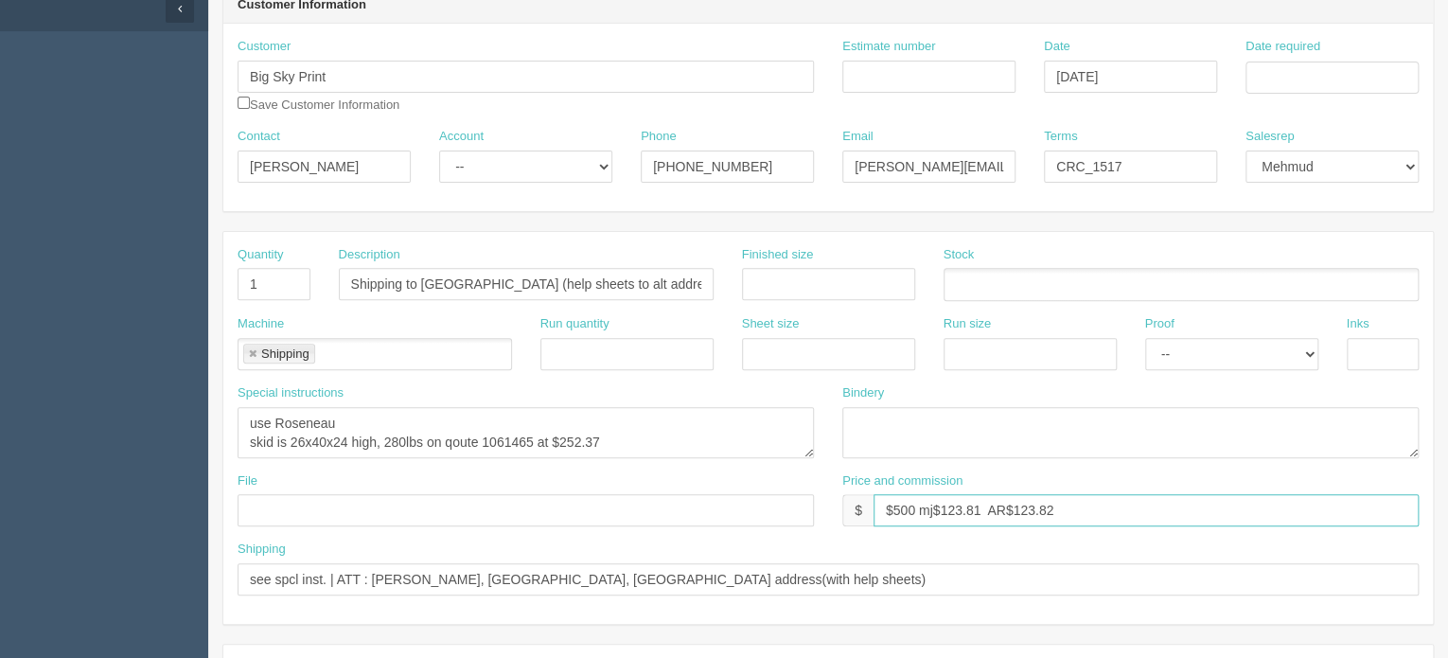
scroll to position [284, 0]
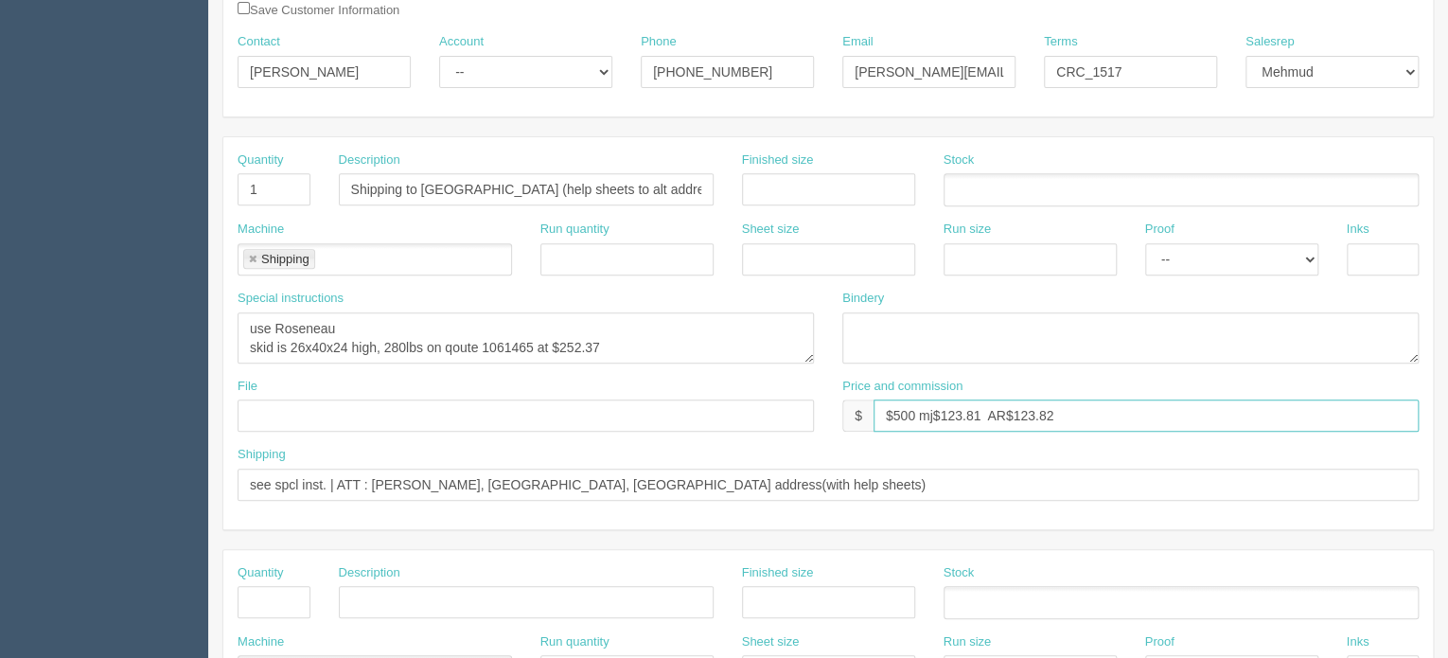
type input "$500 mj$123.81 AR$123.82"
drag, startPoint x: 884, startPoint y: 478, endPoint x: 164, endPoint y: 453, distance: 720.8
click at [164, 453] on section "Dockets Estimates Customers" at bounding box center [724, 599] width 1448 height 1672
paste input "give mebs and zack weights and dimensions of boxes or skid"
type input "give mebs and zack weights and dimensions of boxes or skid"
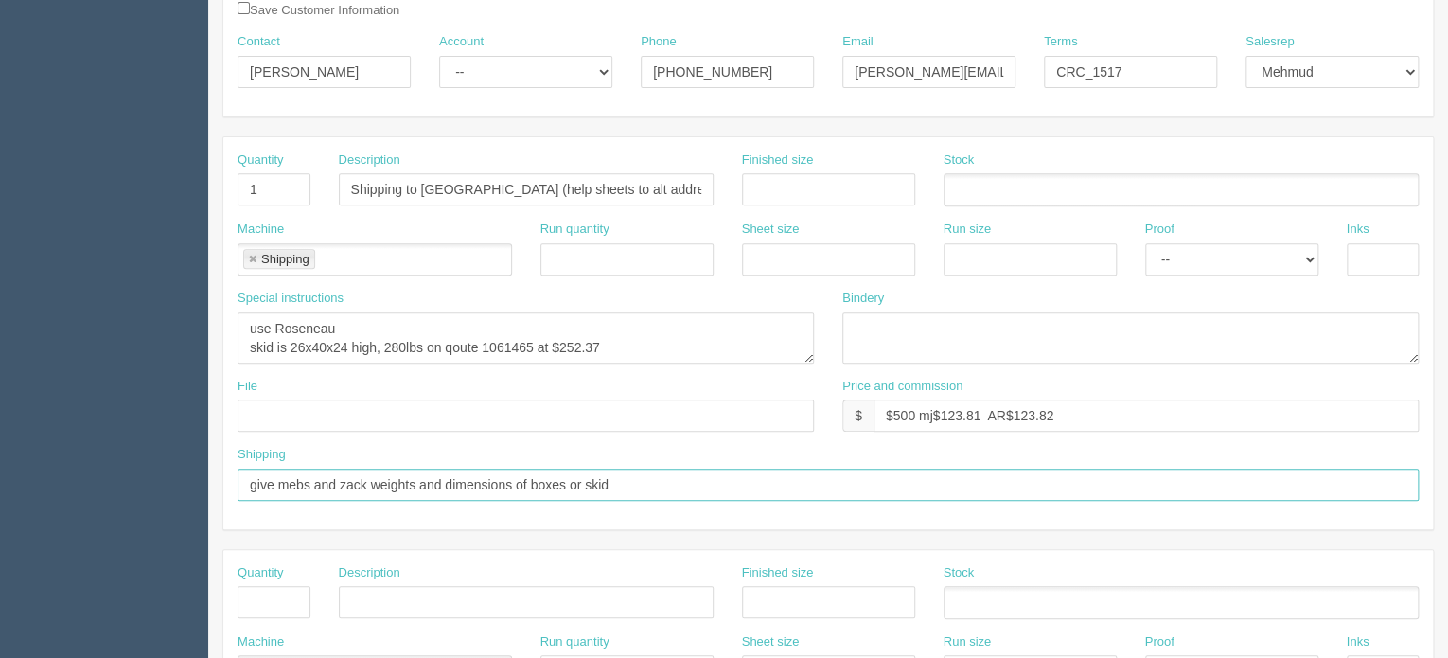
drag, startPoint x: 553, startPoint y: 472, endPoint x: 216, endPoint y: 457, distance: 337.4
click at [216, 457] on section "New Docket Create Docket Customer Information Customer Big Sky Print Save Custo…" at bounding box center [828, 599] width 1240 height 1672
click at [261, 479] on input "text" at bounding box center [828, 485] width 1181 height 32
paste input "Canadian Red Cross – ON MISS 02 WHS HELP Inventory 570 Matheson Blvd. E Unit 7,…"
click at [595, 479] on input "Canadian Red Cross – ON MISS 02 WHS HELP Inventory 570 Matheson Blvd. E Unit 7,…" at bounding box center [828, 485] width 1181 height 32
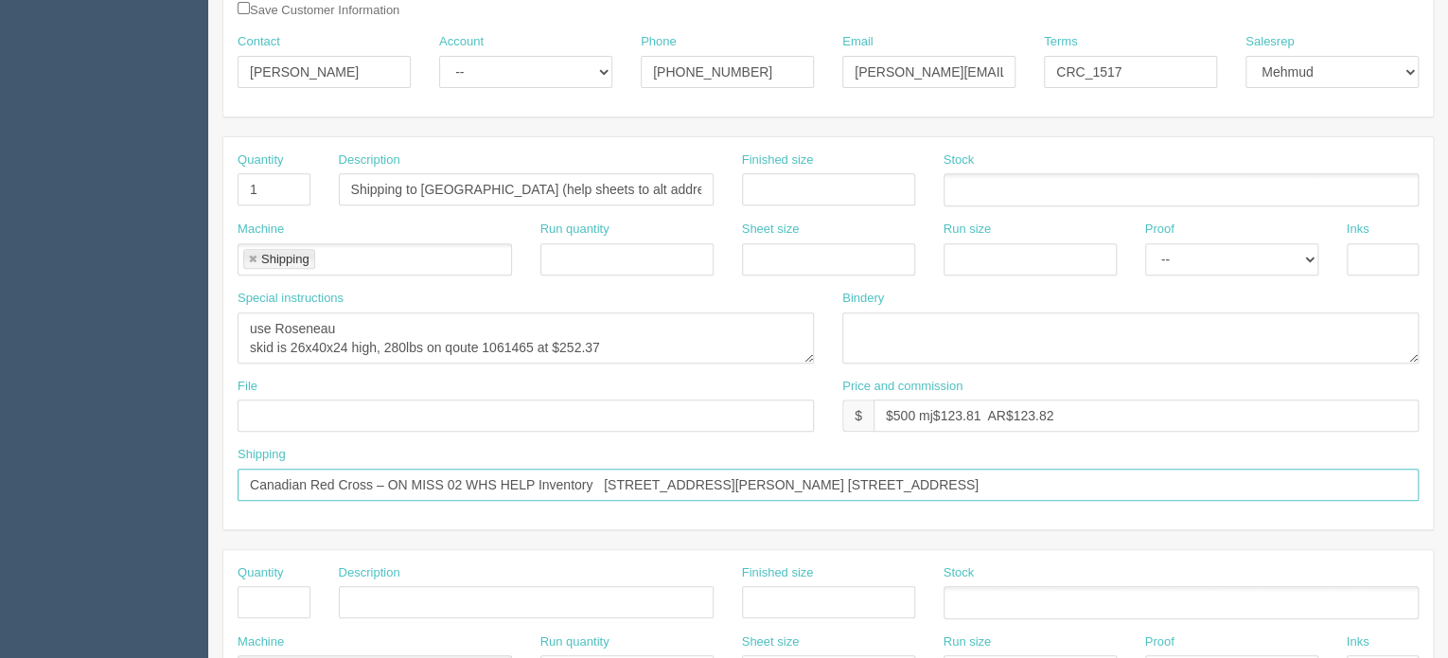
drag, startPoint x: 985, startPoint y: 479, endPoint x: 1041, endPoint y: 472, distance: 56.2
click at [1041, 472] on input "Canadian Red Cross – ON MISS 02 WHS HELP Inventory 570 Matheson Blvd. E Unit 7,…" at bounding box center [828, 485] width 1181 height 32
type input "Canadian Red Cross – ON MISS 02 WHS HELP Inventory 570 Matheson Blvd. E Unit 7,…"
click at [653, 186] on input "Shipping to Mississauga (help sheets to alt address)" at bounding box center [526, 189] width 375 height 32
paste input "L4Z 4G3"
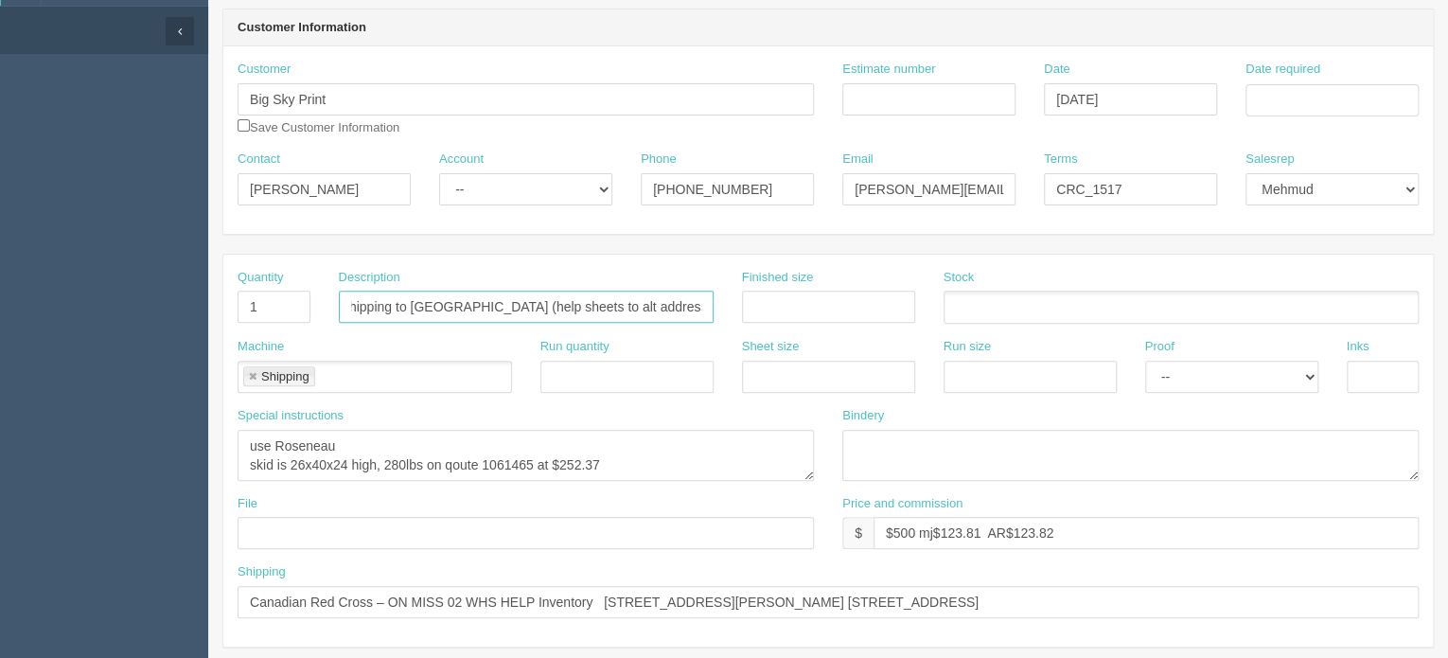
scroll to position [0, 0]
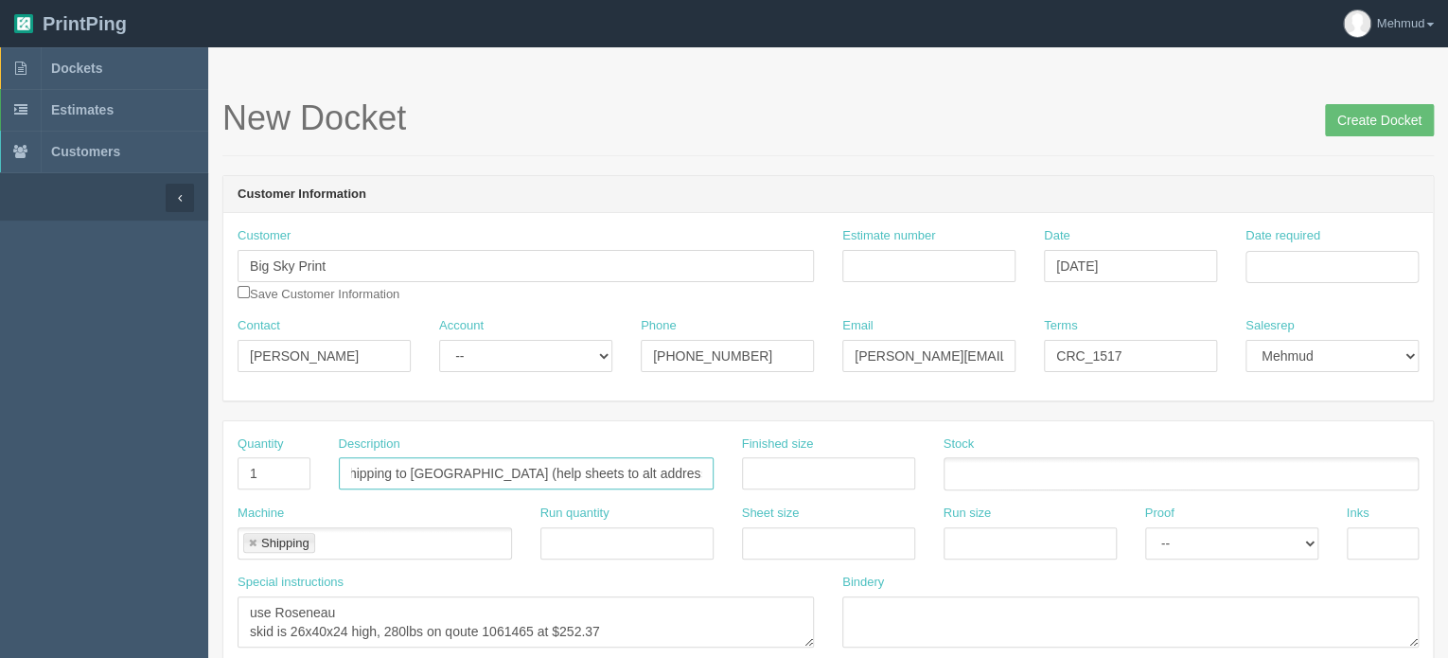
type input "Shipping to Mississauga (help sheets to alt address L4Z 4G3)"
click at [932, 251] on input "Estimate number" at bounding box center [929, 266] width 173 height 32
type input "shipping"
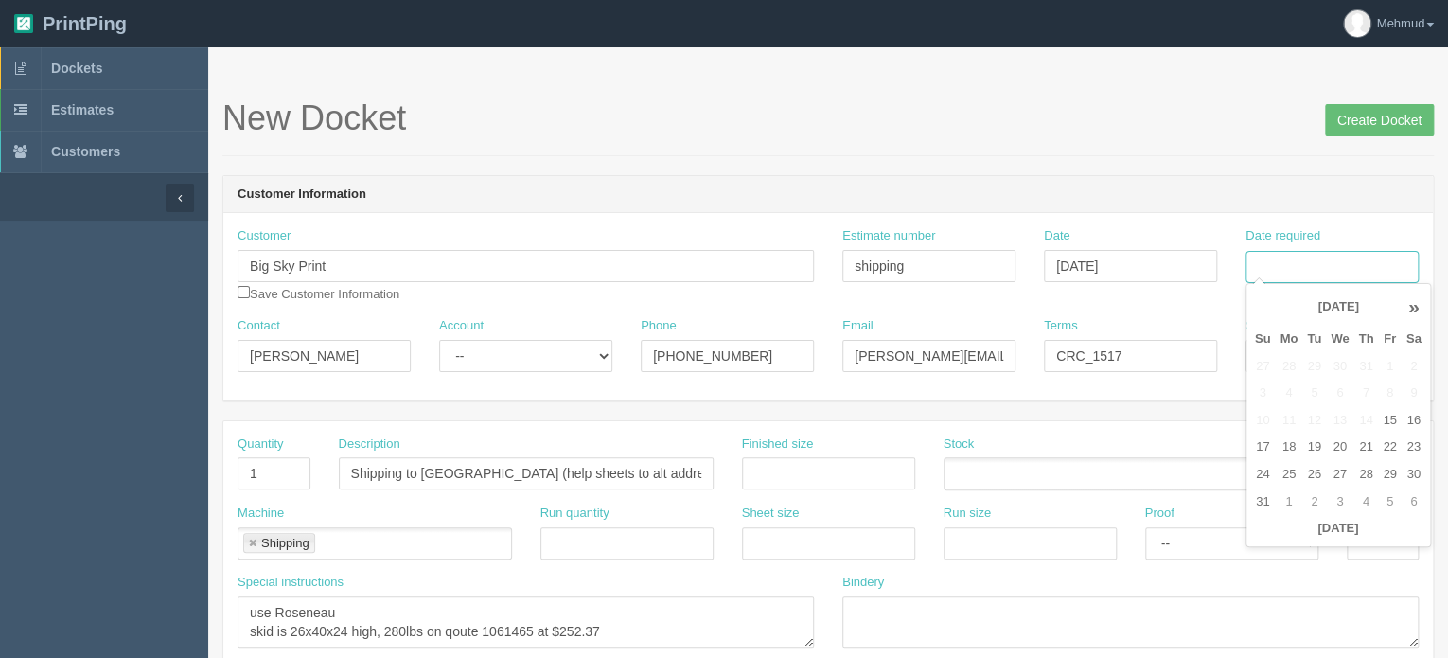
click at [1310, 269] on input "Date required" at bounding box center [1332, 267] width 173 height 32
click at [1288, 473] on td "25" at bounding box center [1288, 474] width 27 height 27
type input "August 25, 2025"
click at [524, 364] on select "-- Existing Client Allrush Client Rep Client" at bounding box center [525, 356] width 173 height 32
select select "Rep Client"
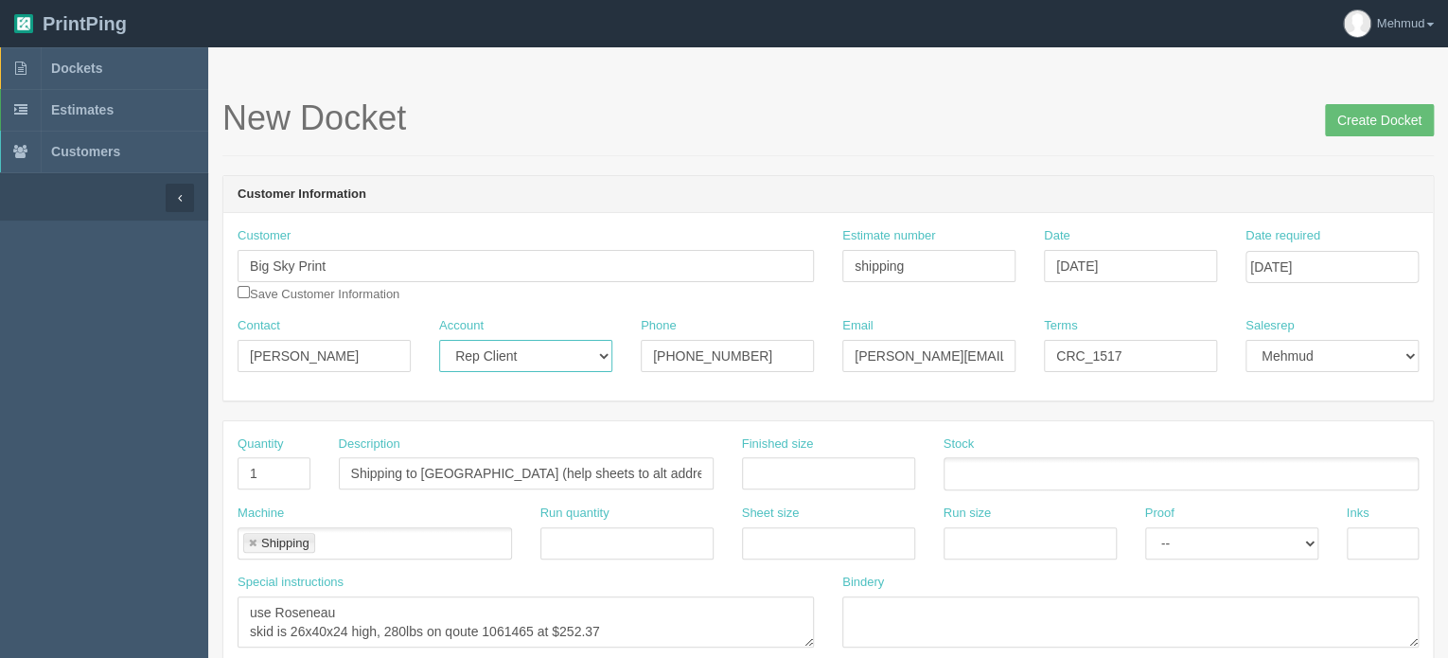
click at [439, 340] on select "-- Existing Client Allrush Client Rep Client" at bounding box center [525, 356] width 173 height 32
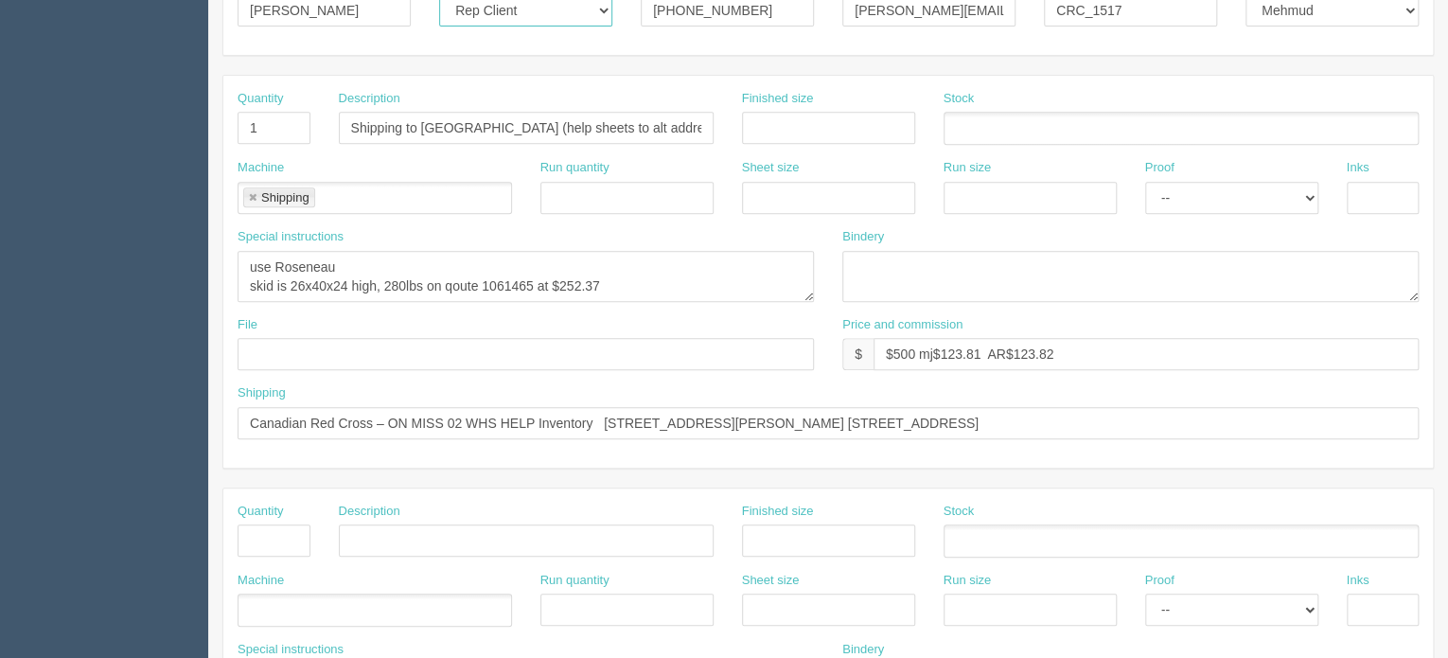
scroll to position [379, 0]
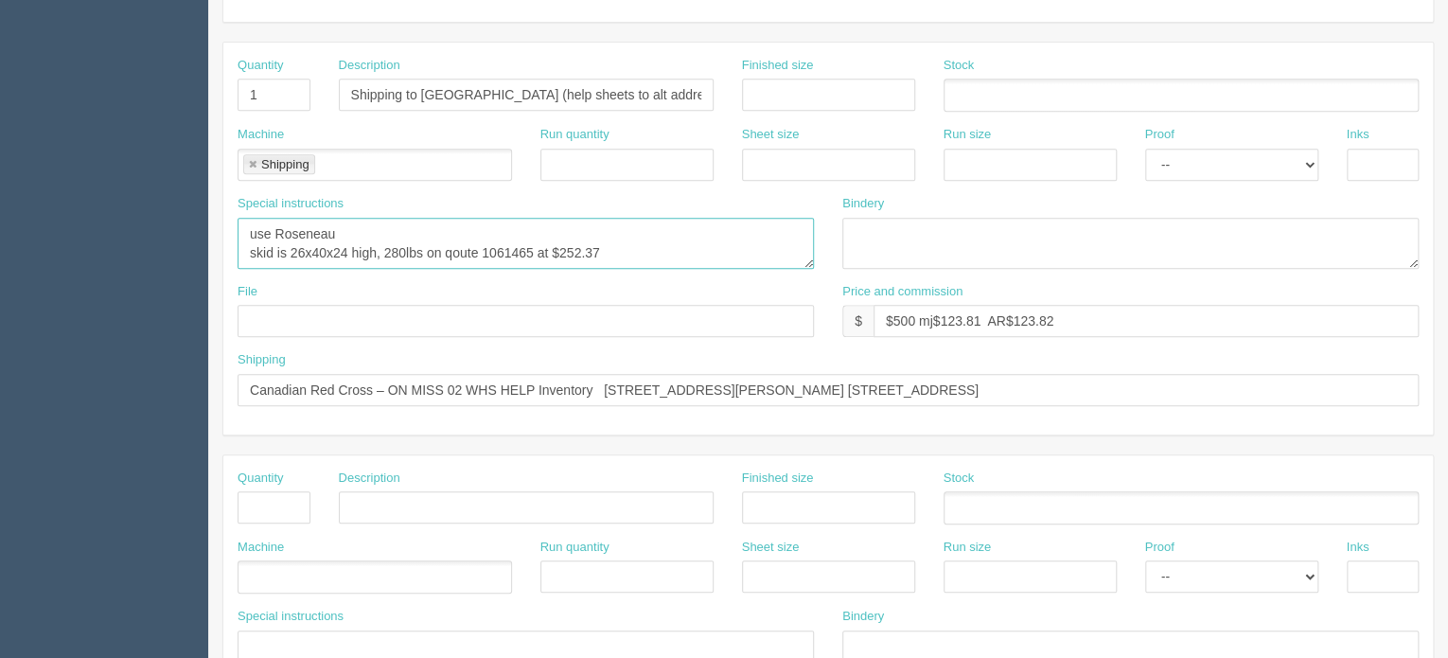
click at [625, 252] on textarea "AllRush Shipping | final quote came out to $________ (200 Eng plus 40 fren, + 5…" at bounding box center [526, 243] width 577 height 51
type textarea "use Roseneau skid is 26x40x24 high, 280lbs on qoute 1061465 at $252.37 plus 3% …"
drag, startPoint x: 967, startPoint y: 315, endPoint x: 980, endPoint y: 312, distance: 13.6
click at [980, 312] on input "$500 mj$123.81 AR$123.82" at bounding box center [1146, 321] width 545 height 32
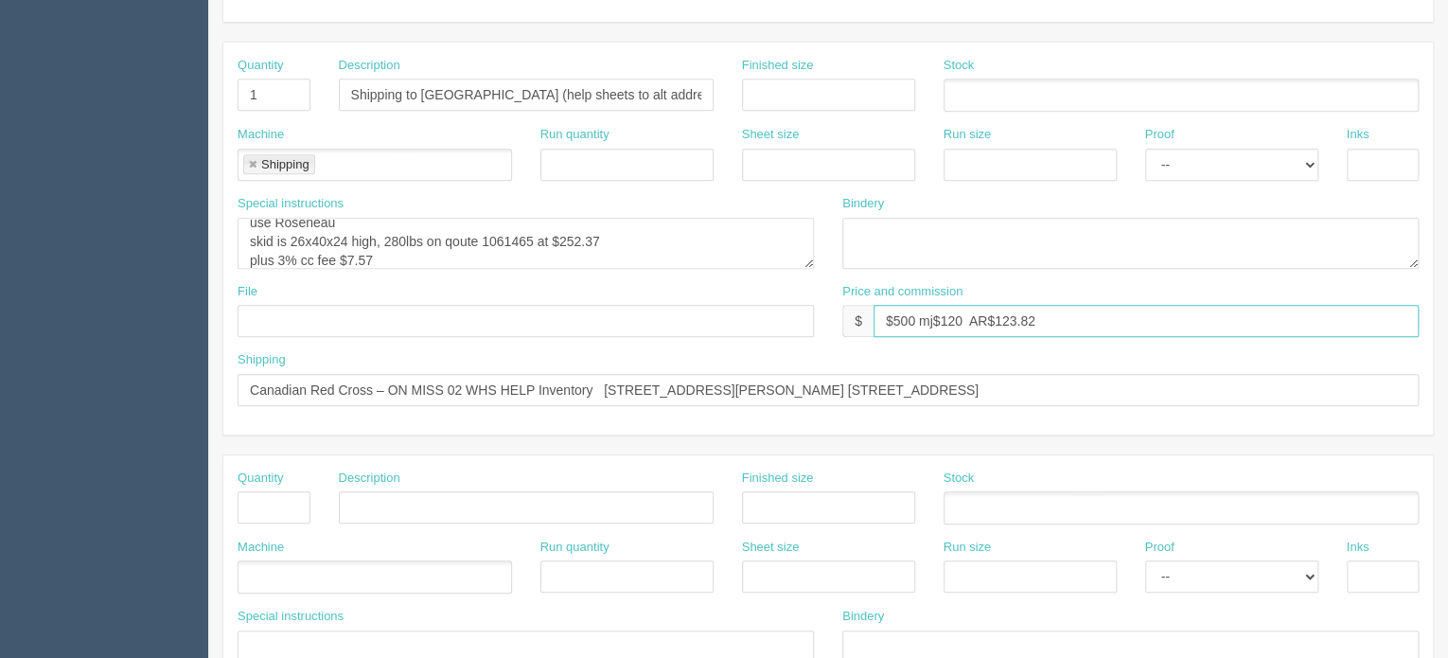
drag, startPoint x: 1013, startPoint y: 311, endPoint x: 1068, endPoint y: 313, distance: 54.9
click at [1068, 313] on input "$500 mj$120 AR$123.82" at bounding box center [1146, 321] width 545 height 32
click at [959, 308] on input "$500 mj$120 AR$120.00" at bounding box center [1146, 321] width 545 height 32
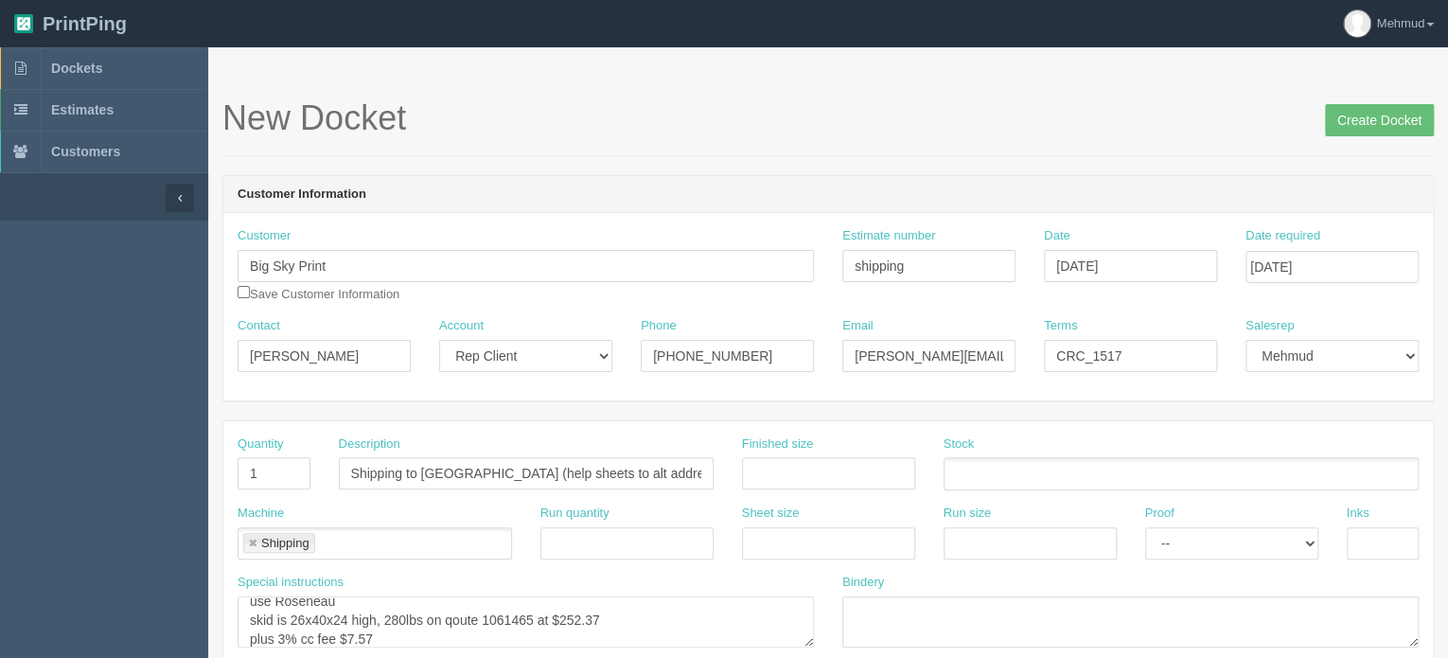
type input "$500 mj$120.00 AR$120.00"
click at [1388, 116] on input "Create Docket" at bounding box center [1379, 120] width 109 height 32
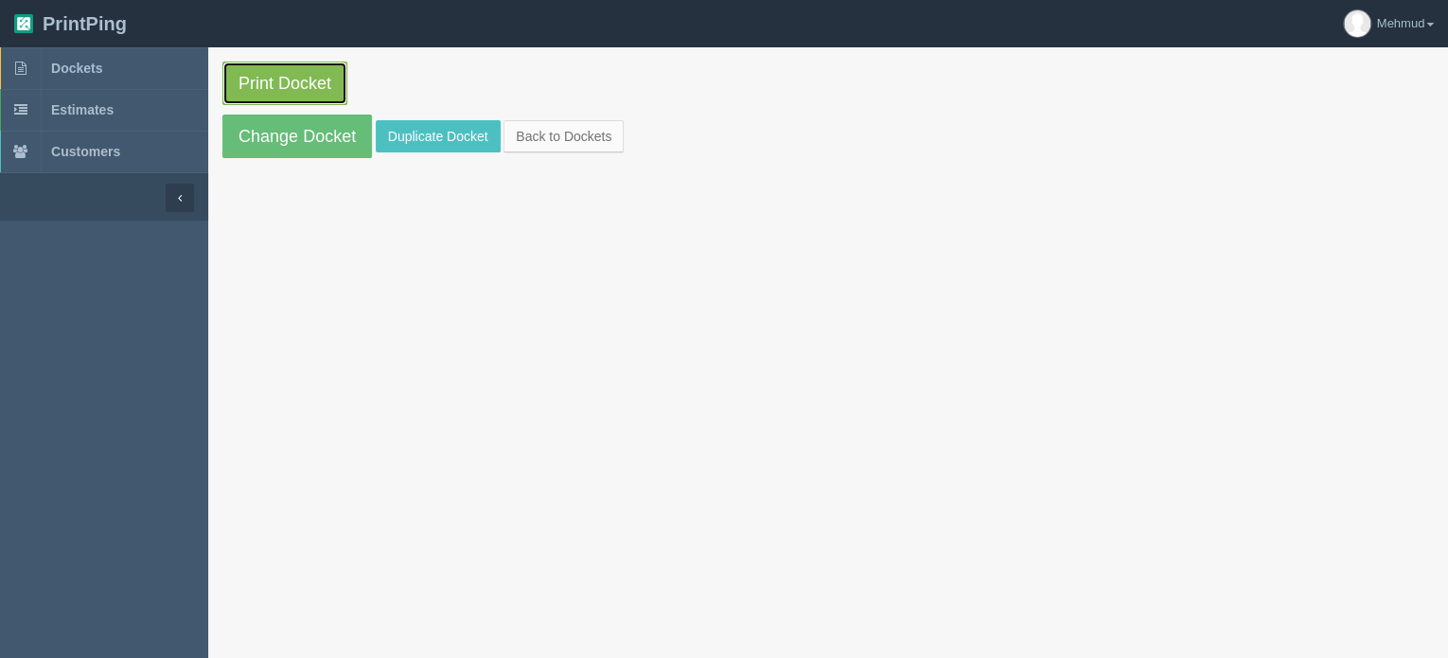
click at [306, 88] on link "Print Docket" at bounding box center [284, 84] width 125 height 44
click at [82, 67] on span "Dockets" at bounding box center [76, 68] width 51 height 15
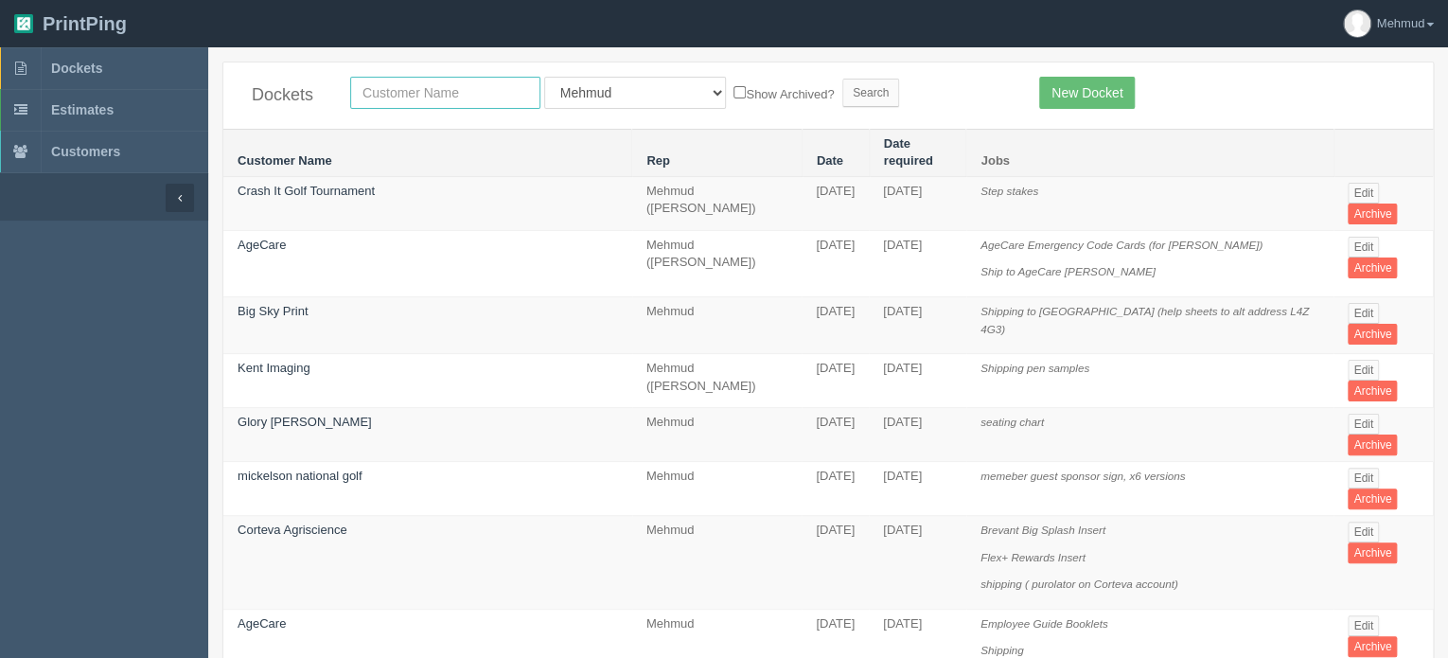
click at [409, 91] on input "text" at bounding box center [445, 93] width 190 height 32
type input "s"
type input "rogers"
click at [843, 103] on input "Search" at bounding box center [871, 93] width 57 height 28
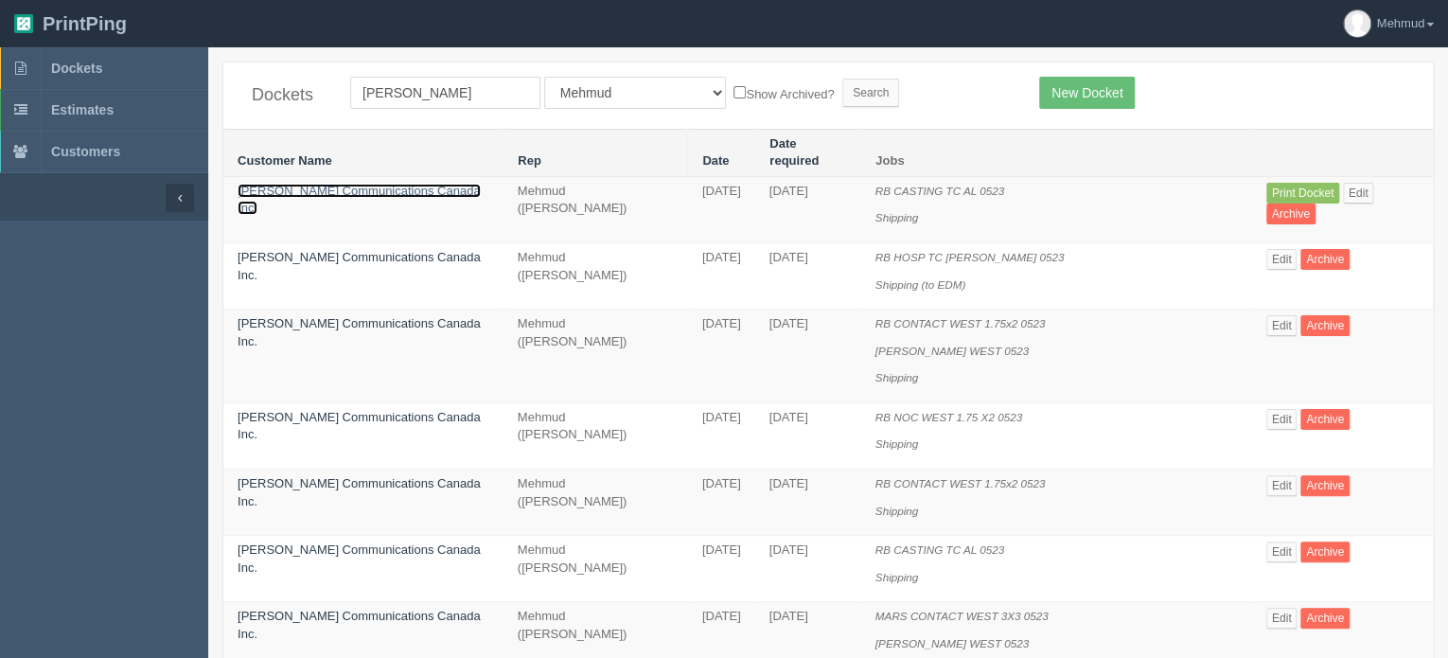
click at [333, 184] on link "[PERSON_NAME] Communications Canada Inc." at bounding box center [359, 200] width 243 height 32
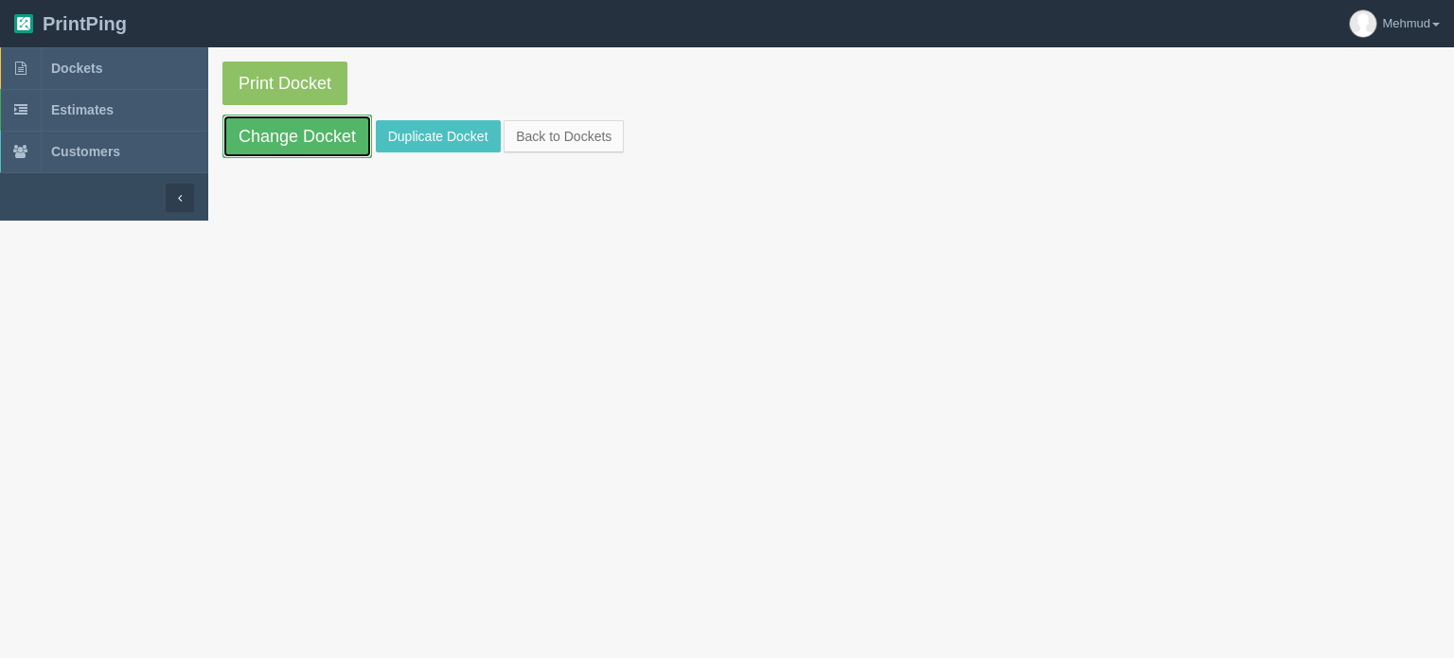
click at [320, 121] on link "Change Docket" at bounding box center [297, 137] width 150 height 44
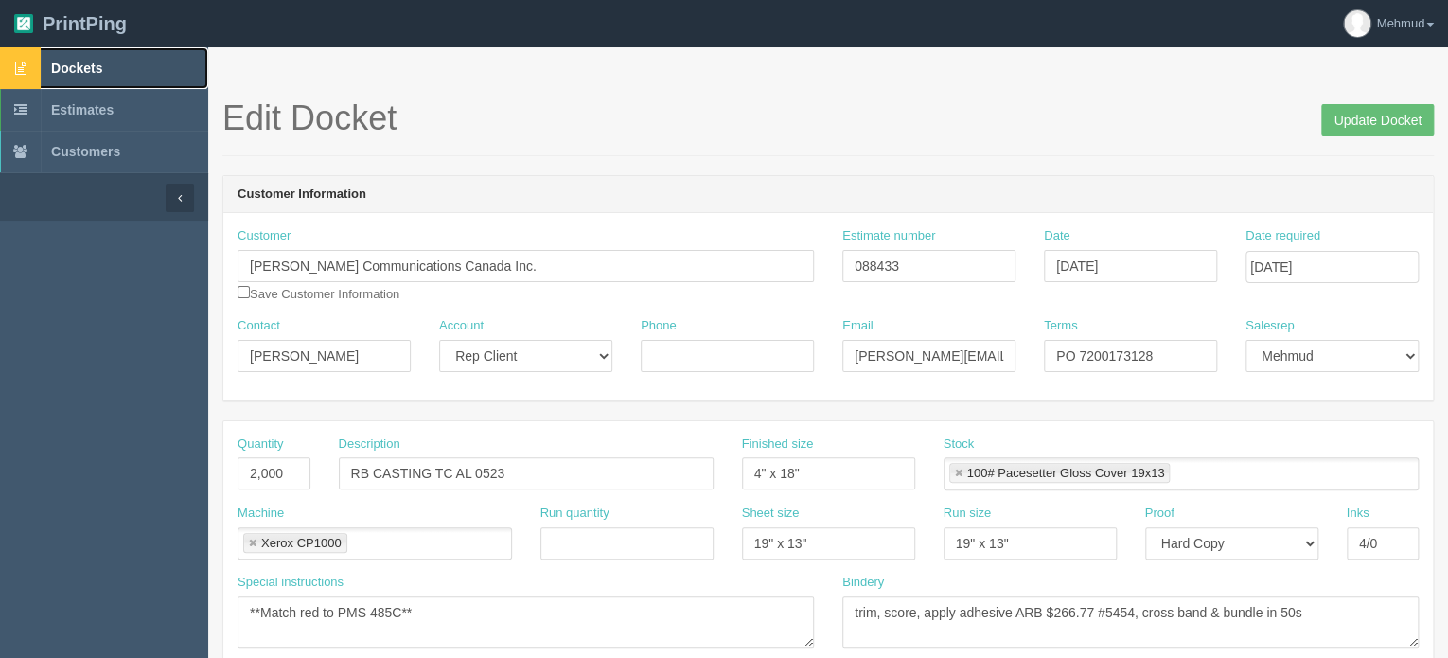
click at [91, 63] on span "Dockets" at bounding box center [76, 68] width 51 height 15
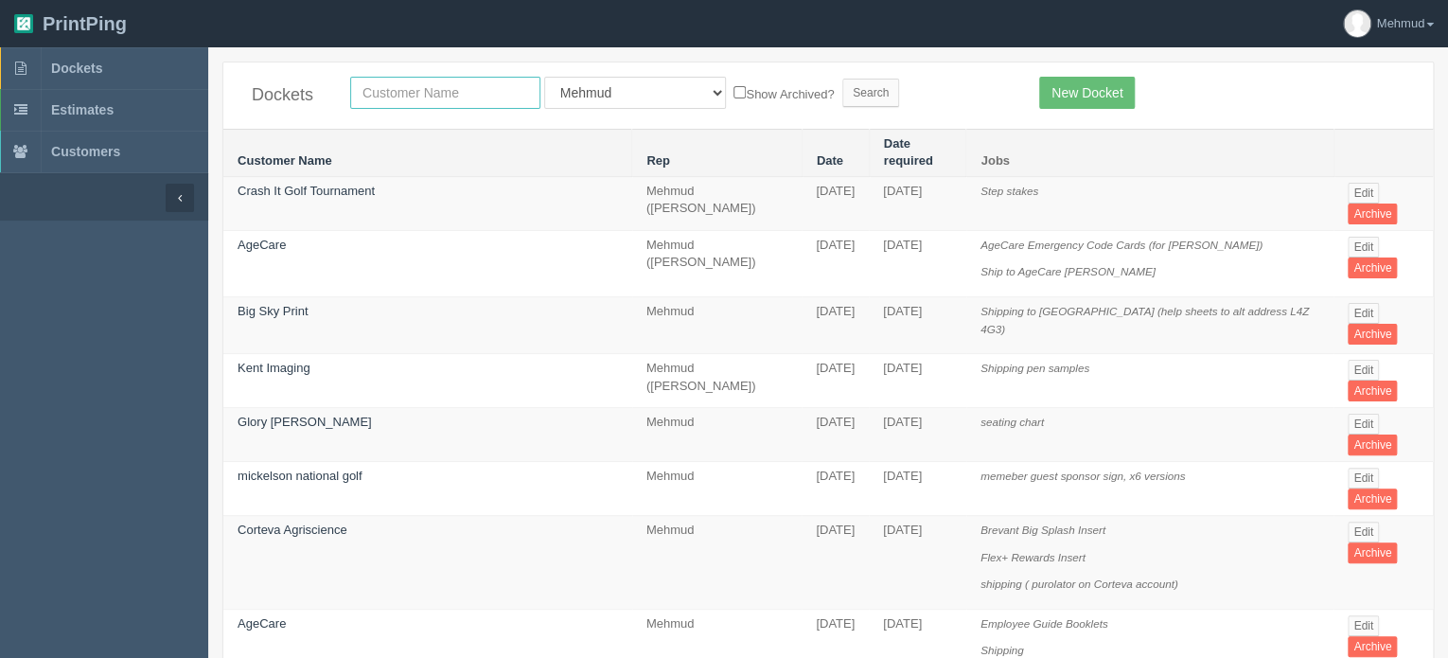
click at [372, 90] on input "text" at bounding box center [445, 93] width 190 height 32
type input "optima"
click at [843, 91] on input "Search" at bounding box center [871, 93] width 57 height 28
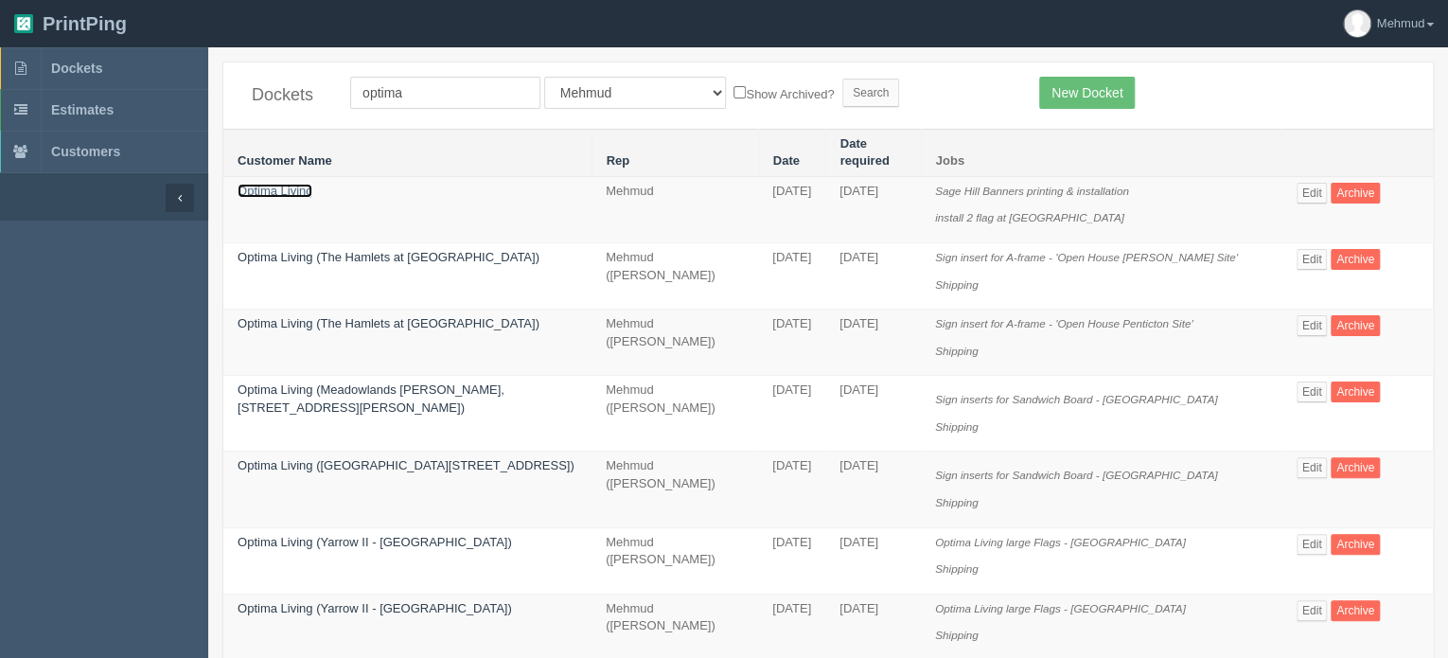
click at [304, 184] on link "Optima Living" at bounding box center [275, 191] width 75 height 14
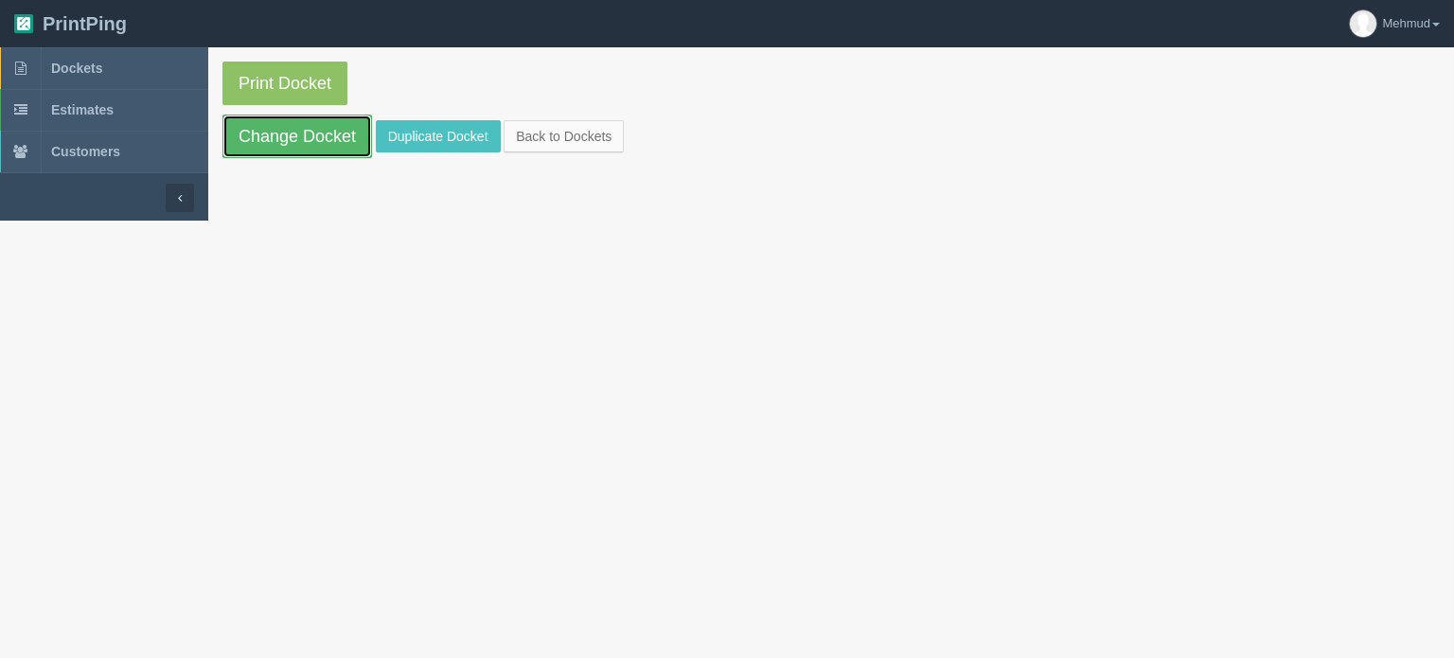
click at [297, 144] on link "Change Docket" at bounding box center [297, 137] width 150 height 44
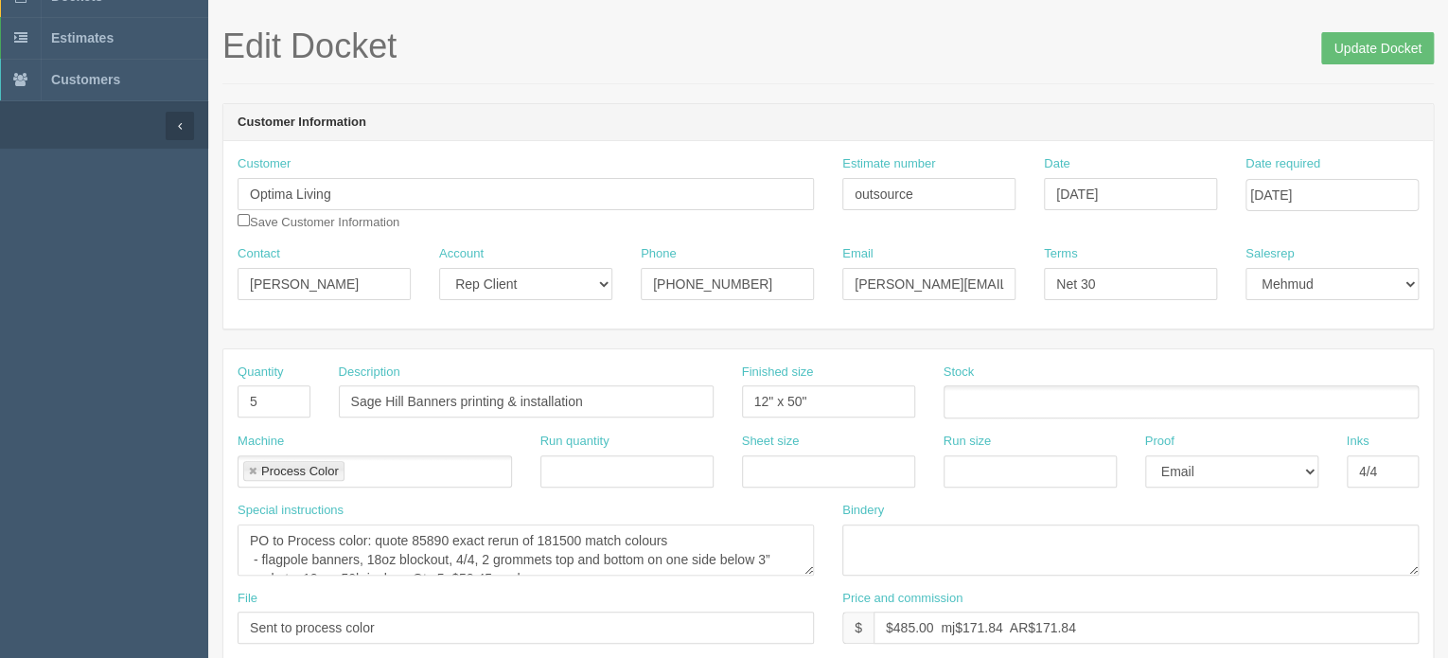
scroll to position [189, 0]
